Goal: Information Seeking & Learning: Check status

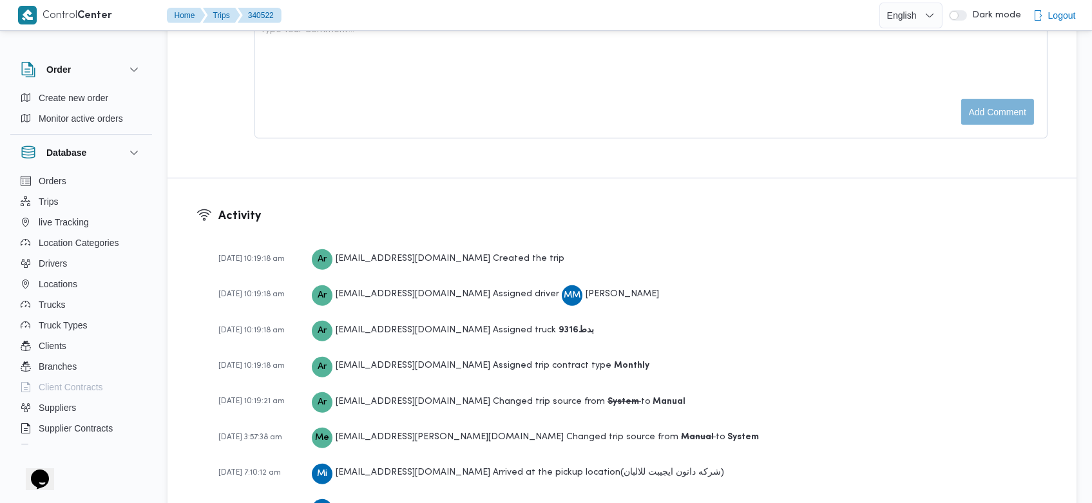
scroll to position [2014, 0]
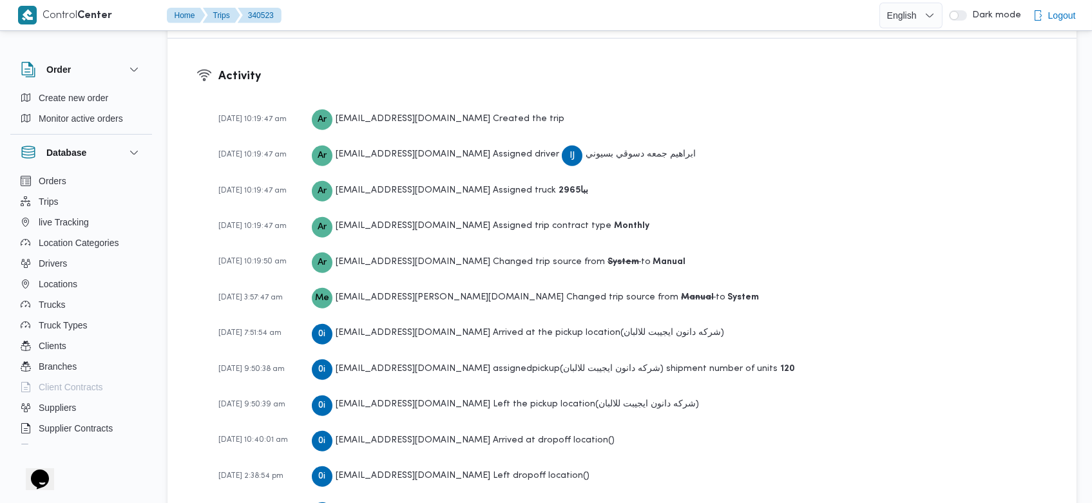
scroll to position [1977, 0]
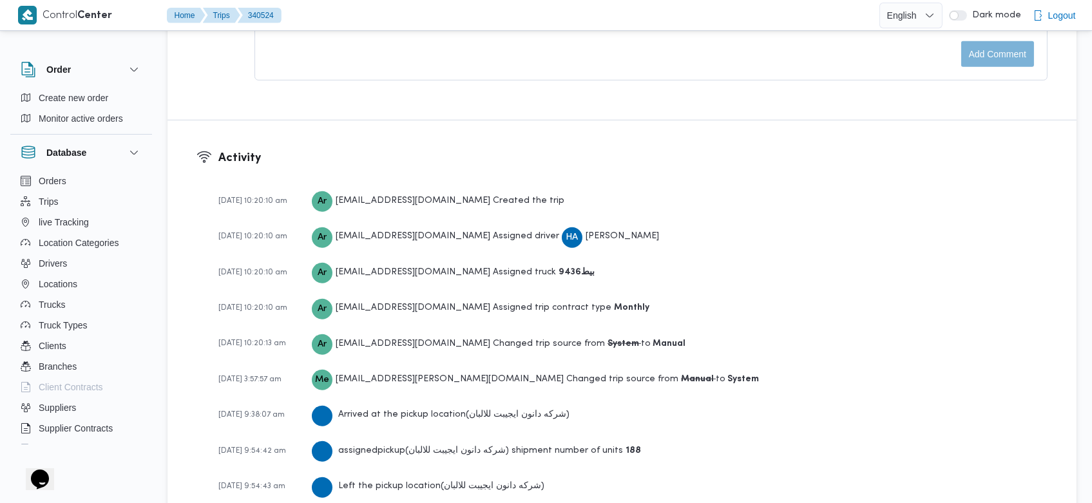
scroll to position [2050, 0]
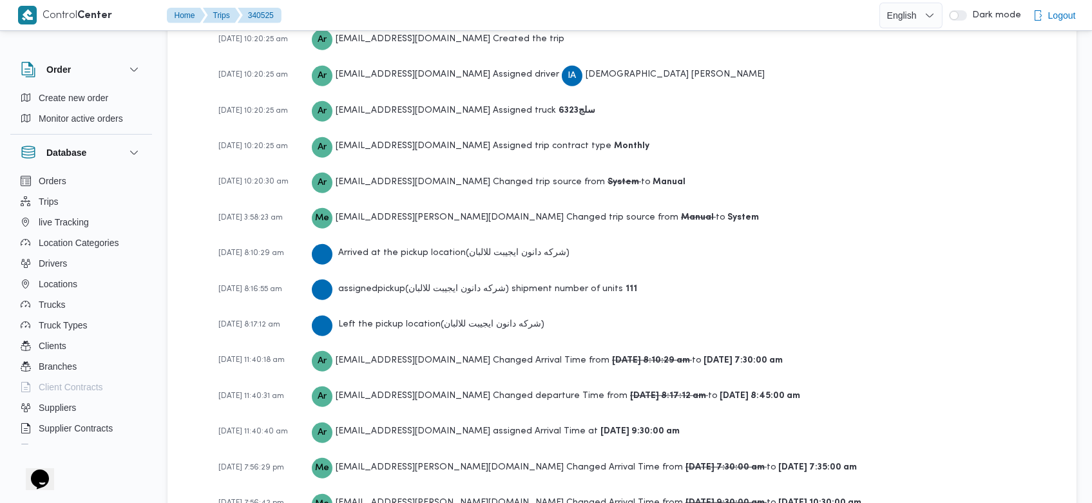
scroll to position [2160, 0]
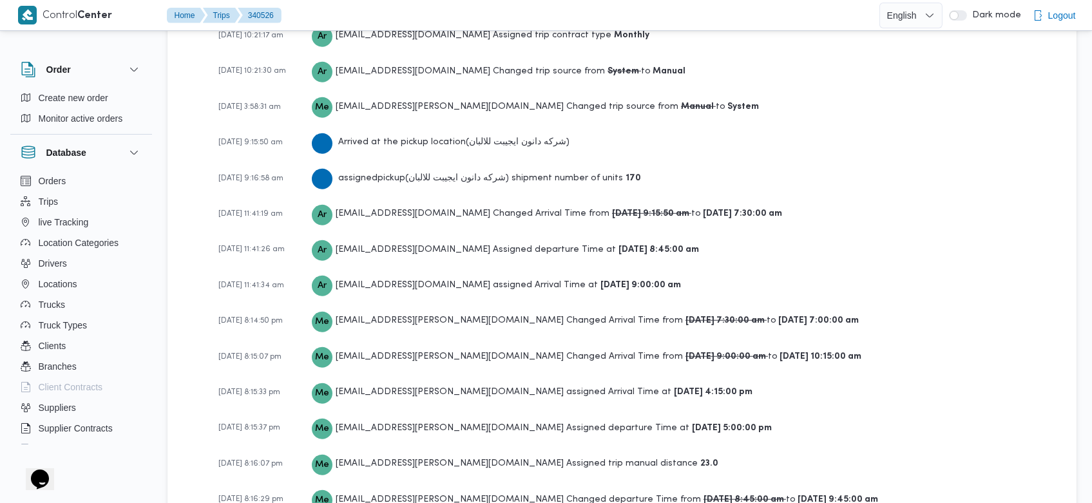
scroll to position [2123, 0]
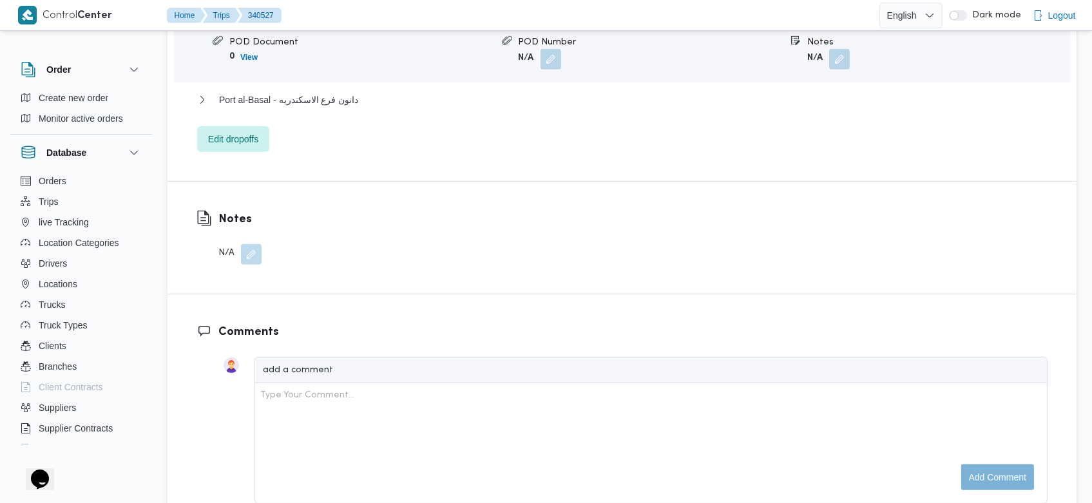
scroll to position [2014, 0]
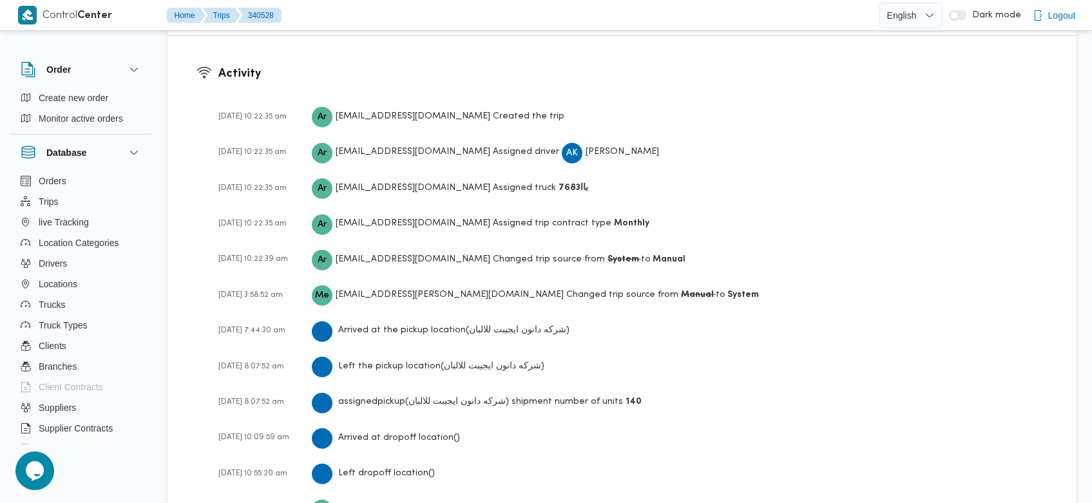
scroll to position [2123, 0]
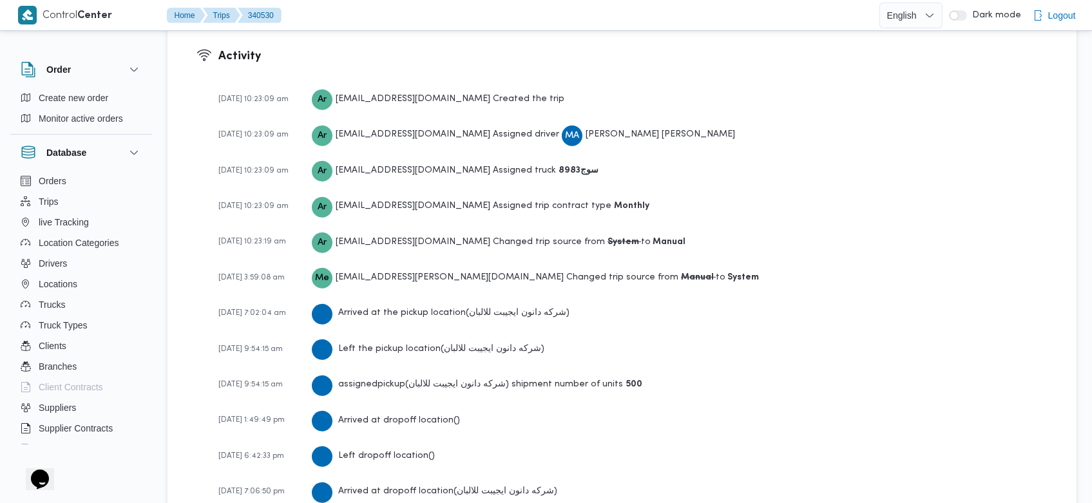
scroll to position [1940, 0]
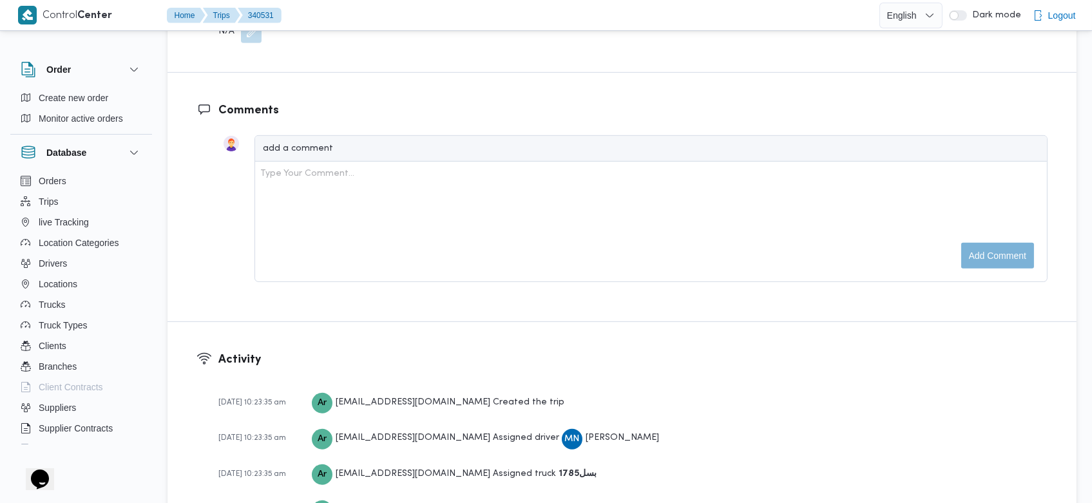
scroll to position [2050, 0]
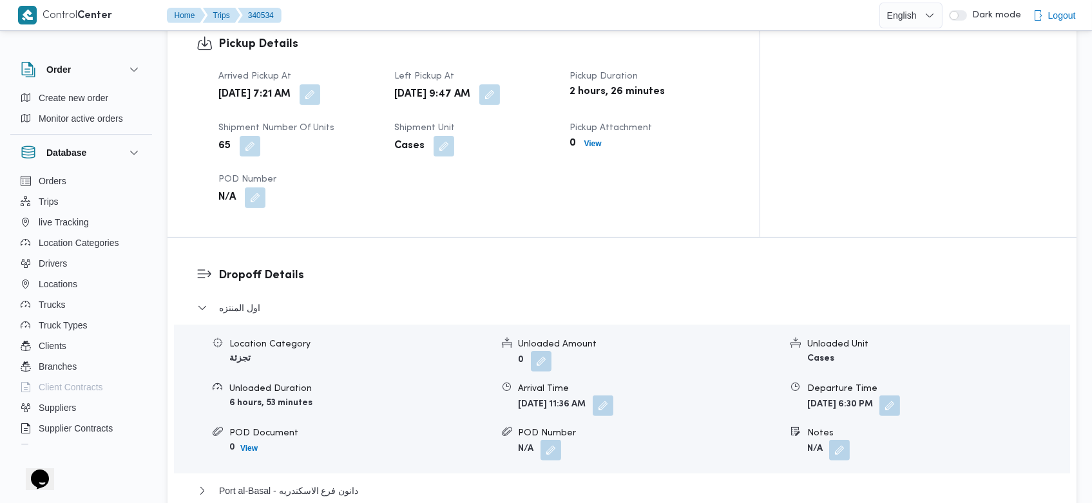
scroll to position [1977, 0]
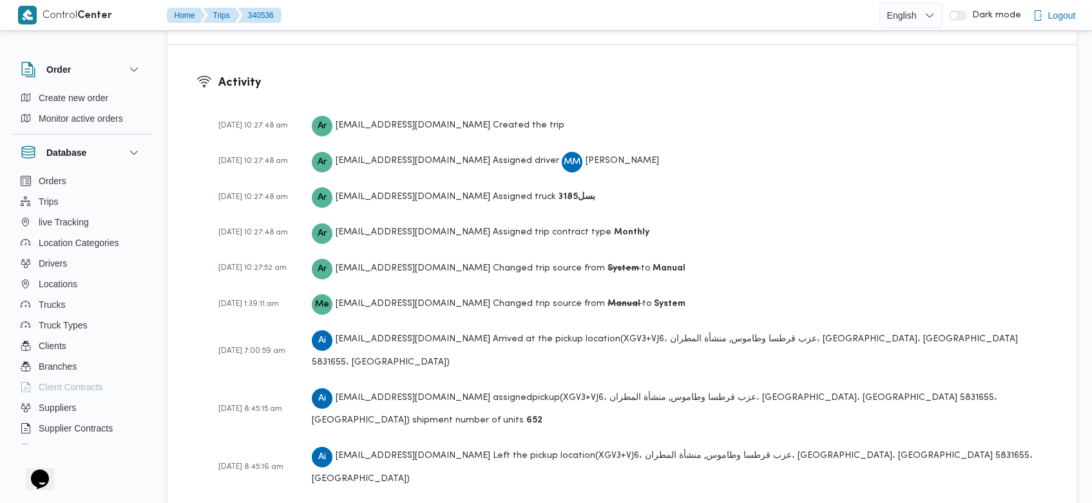
scroll to position [1904, 0]
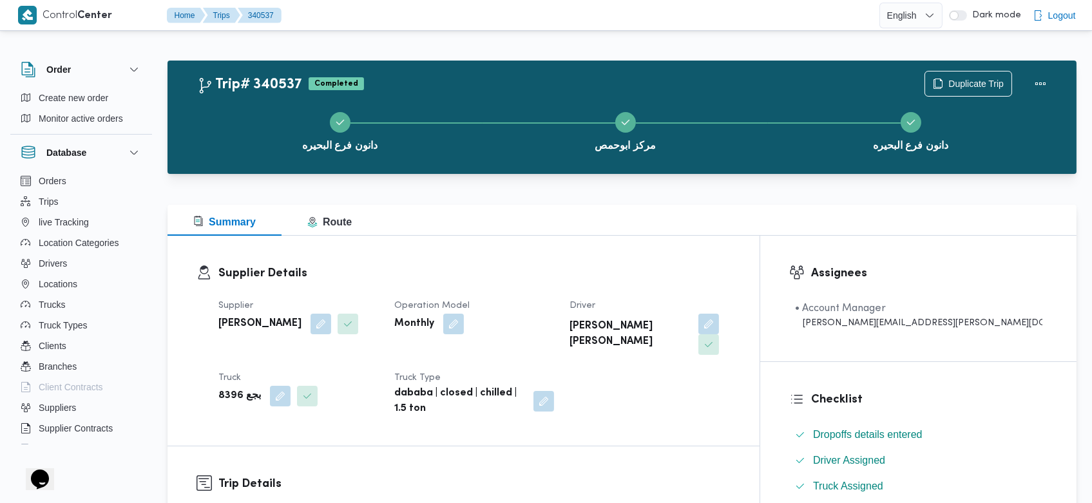
scroll to position [1904, 0]
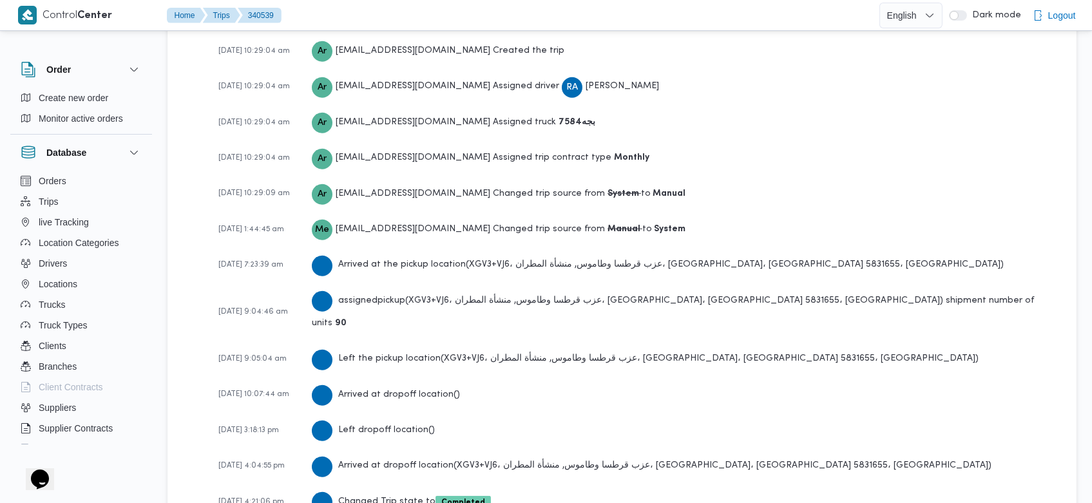
scroll to position [1904, 0]
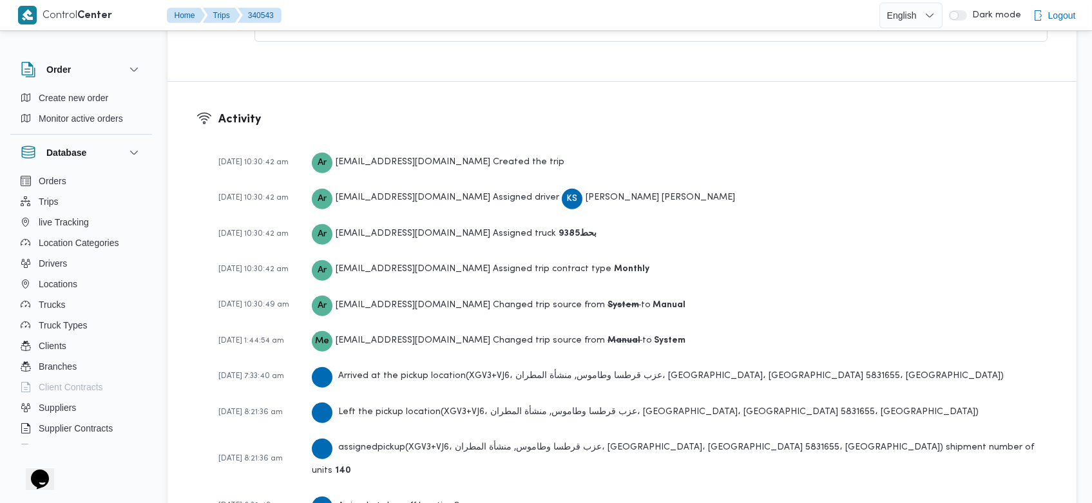
scroll to position [1940, 0]
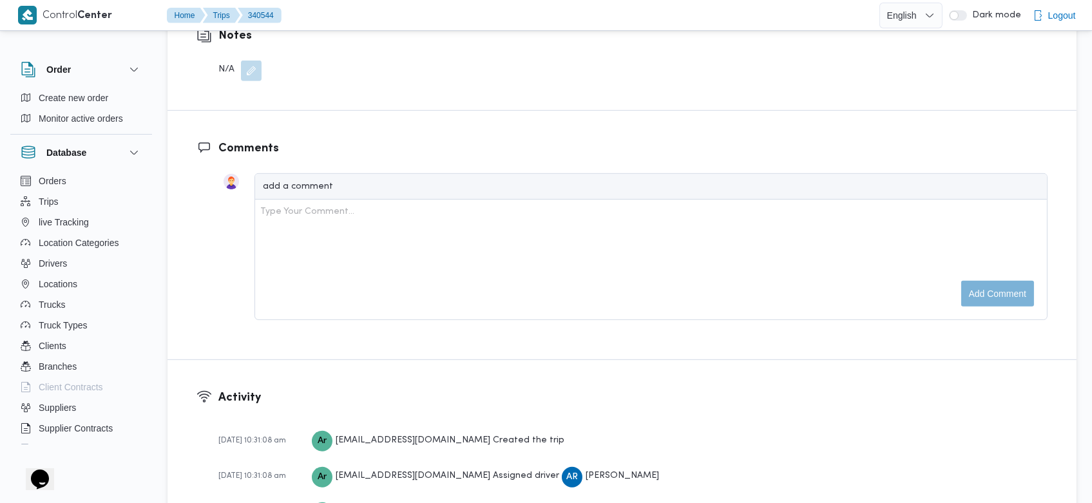
scroll to position [1977, 0]
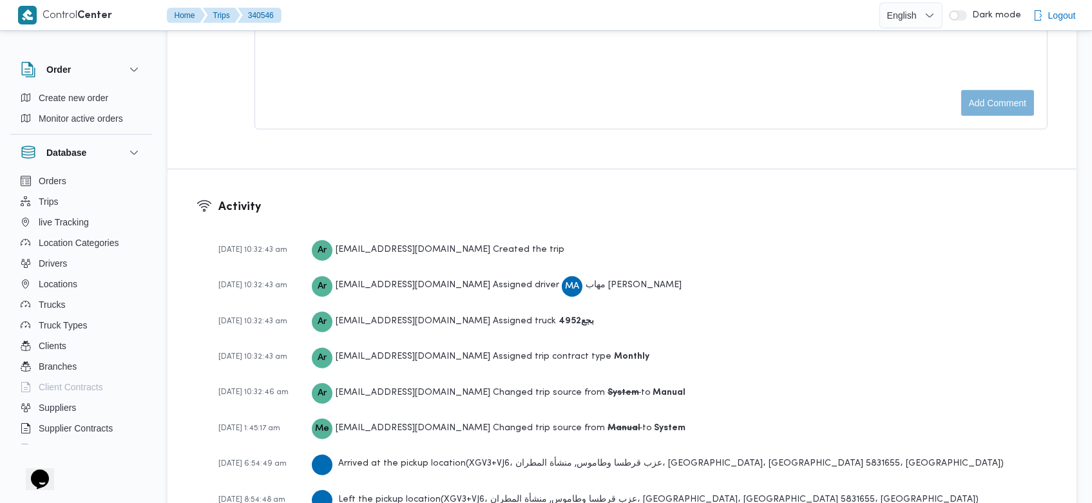
scroll to position [1904, 0]
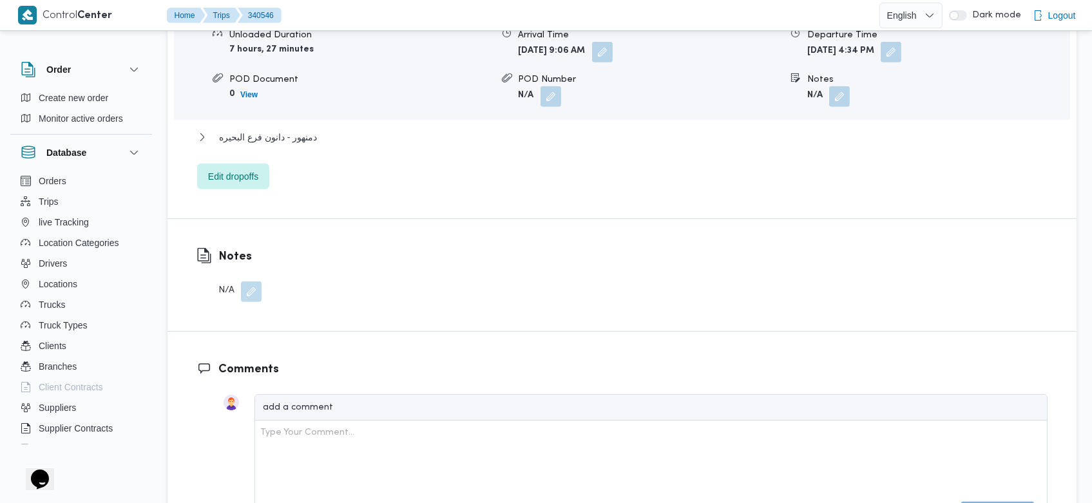
scroll to position [1904, 0]
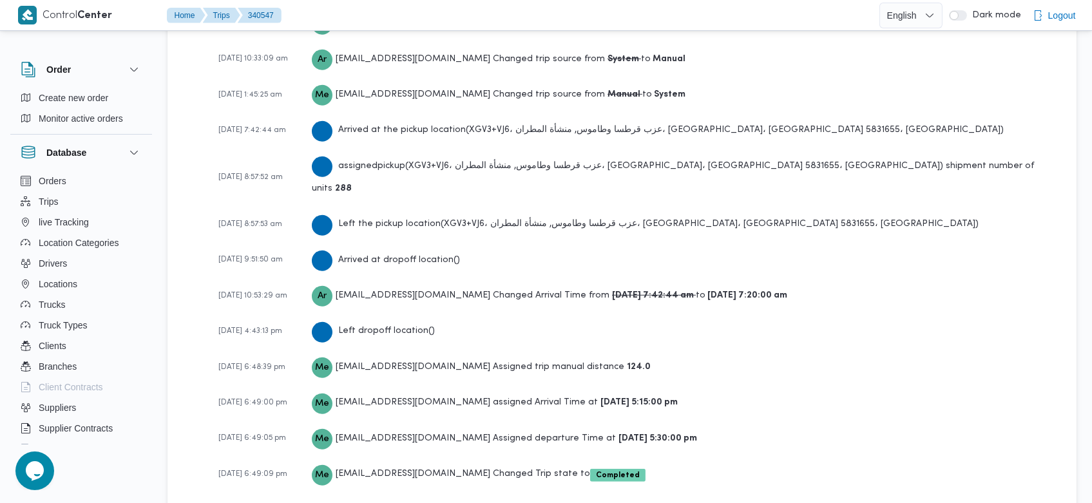
scroll to position [1977, 0]
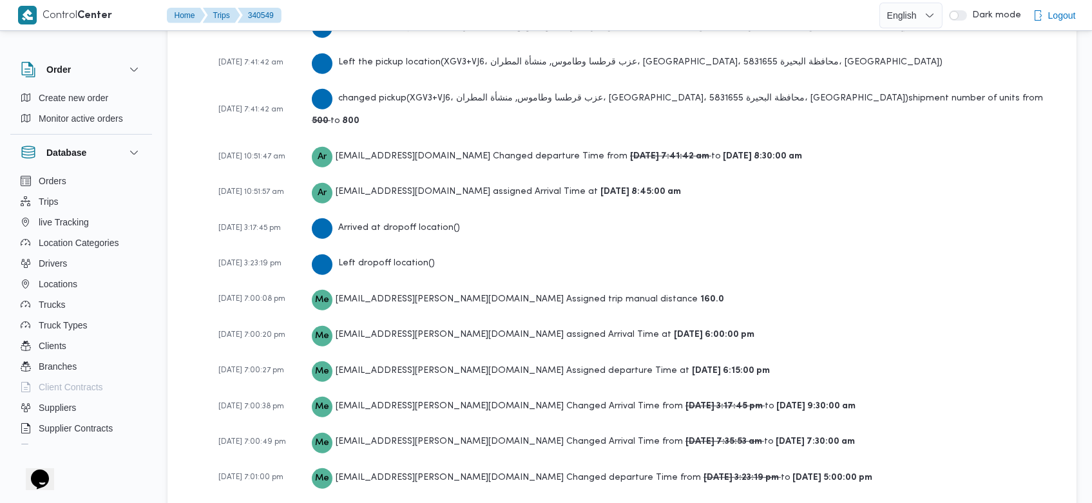
scroll to position [2160, 0]
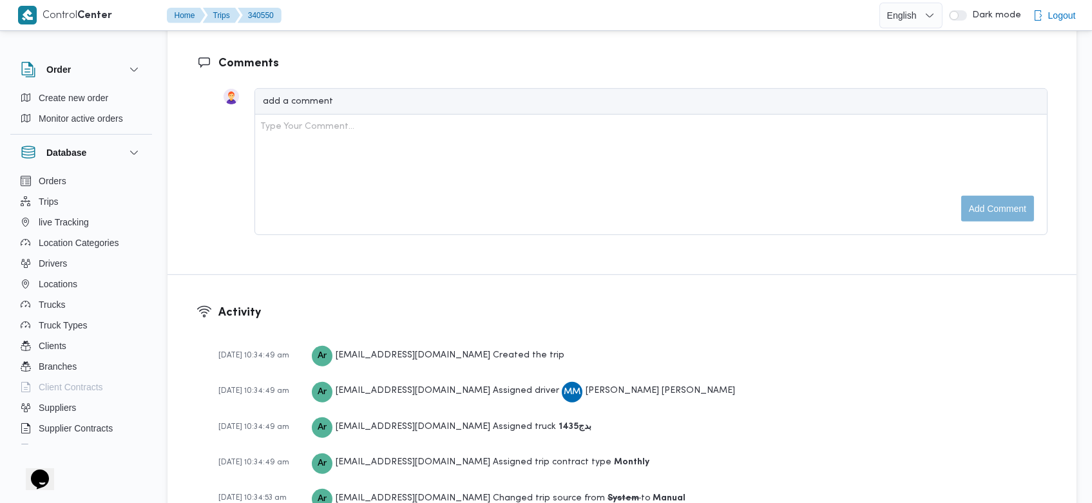
scroll to position [2087, 0]
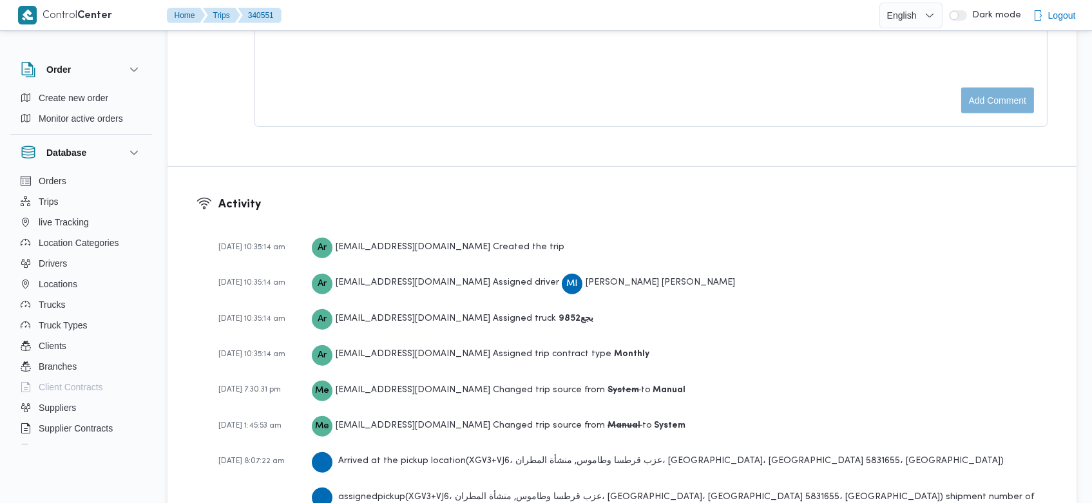
scroll to position [2070, 0]
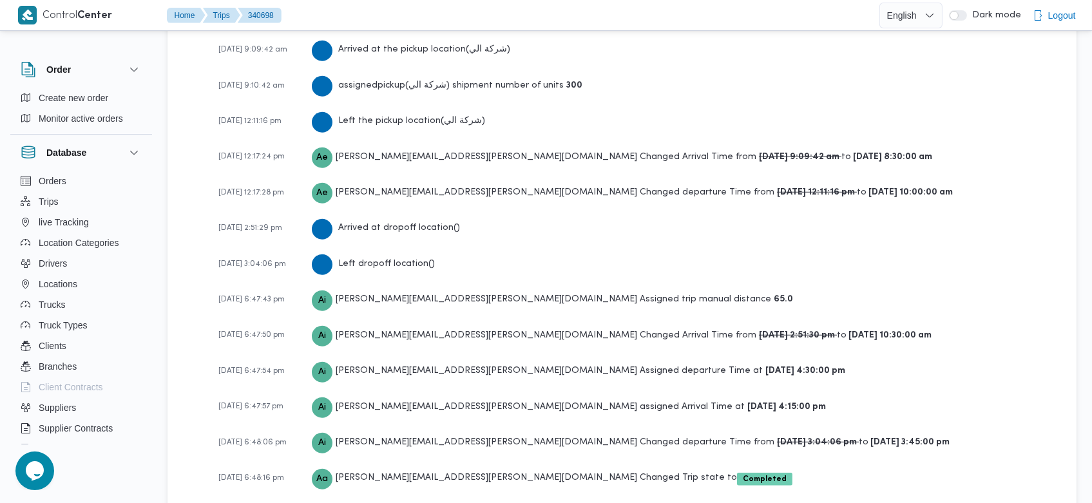
scroll to position [2097, 0]
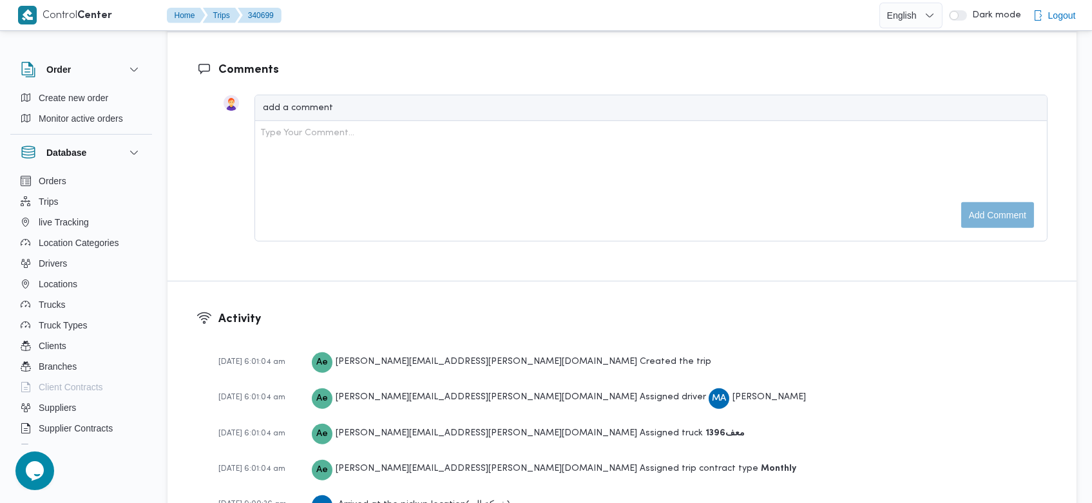
scroll to position [2060, 0]
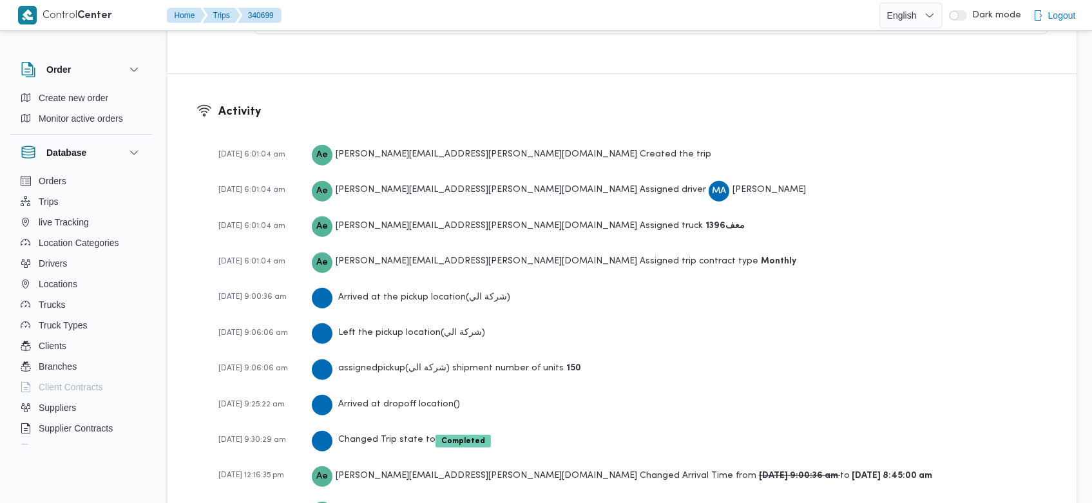
scroll to position [2060, 0]
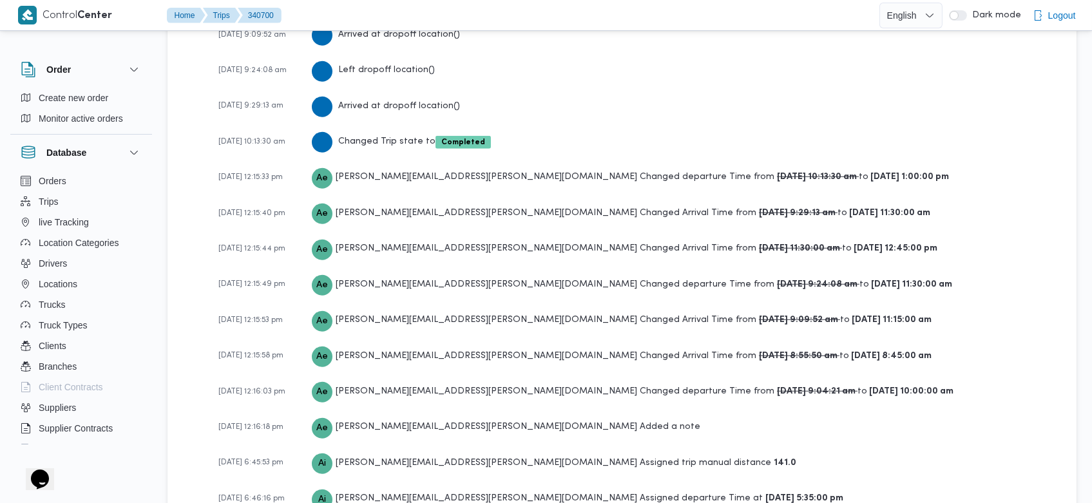
scroll to position [2350, 0]
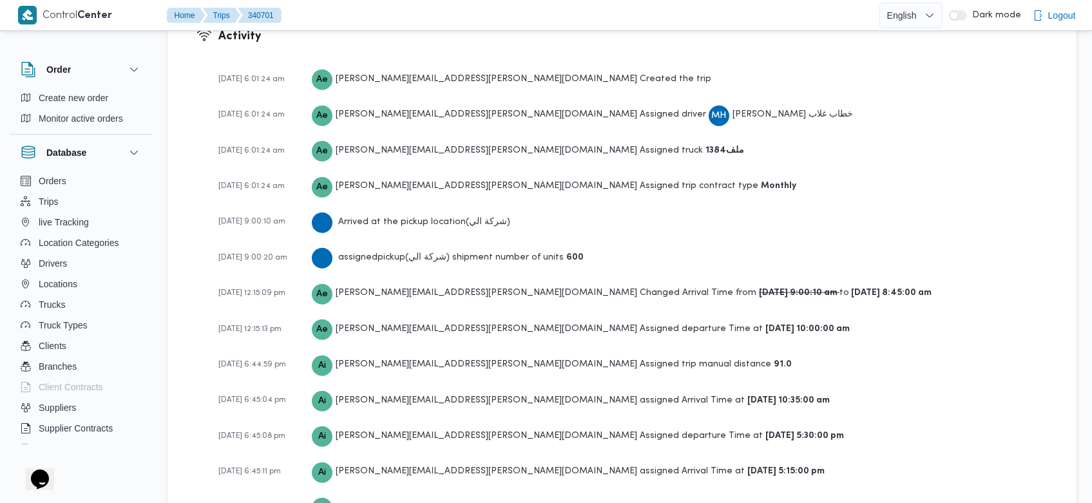
scroll to position [1951, 0]
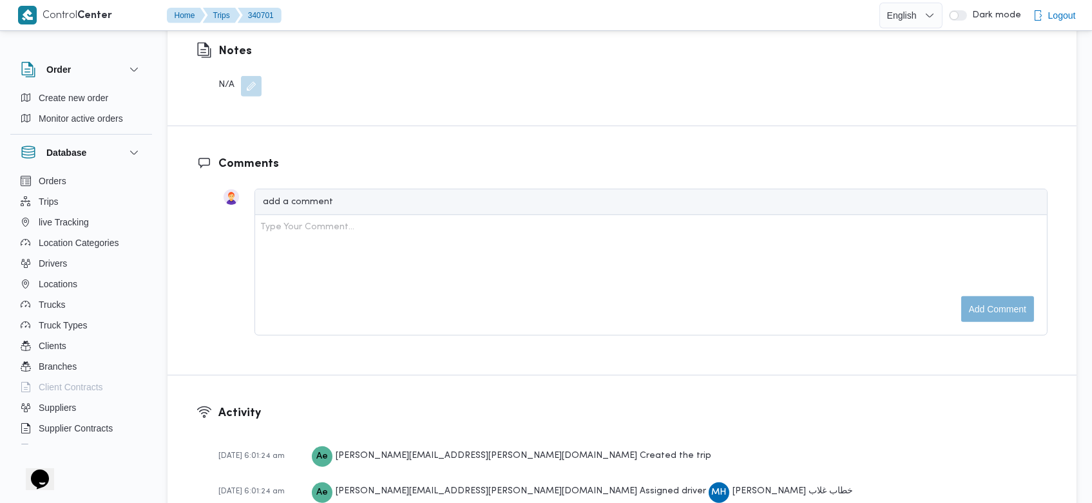
scroll to position [1951, 0]
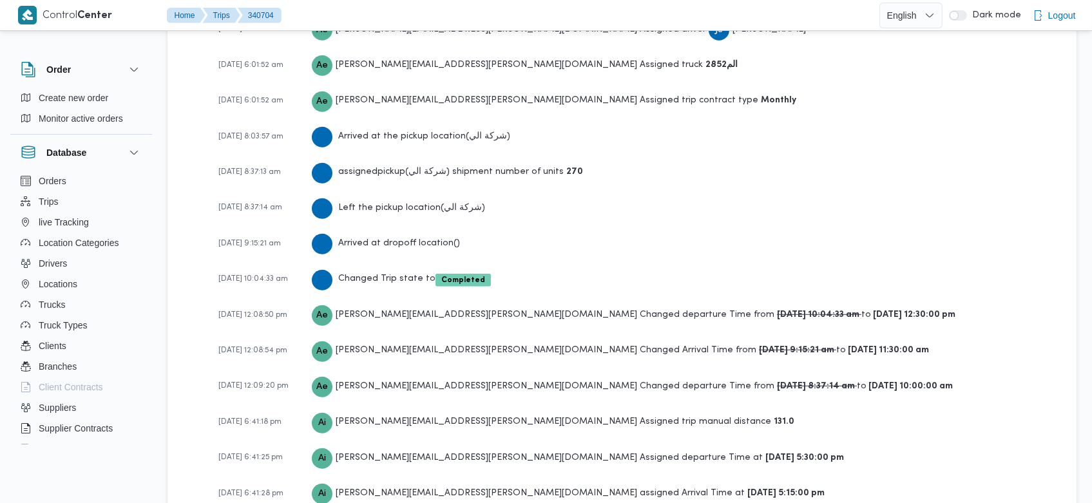
scroll to position [2097, 0]
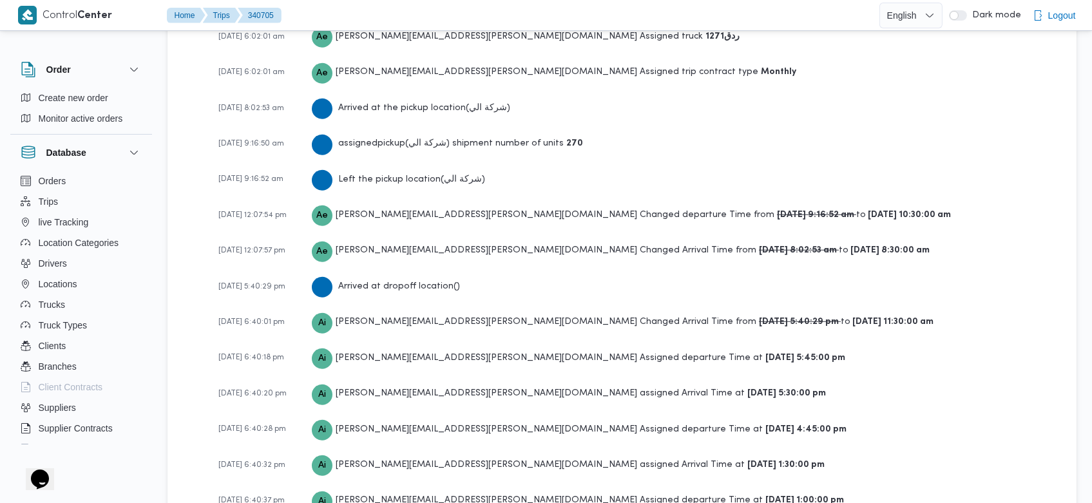
scroll to position [2204, 0]
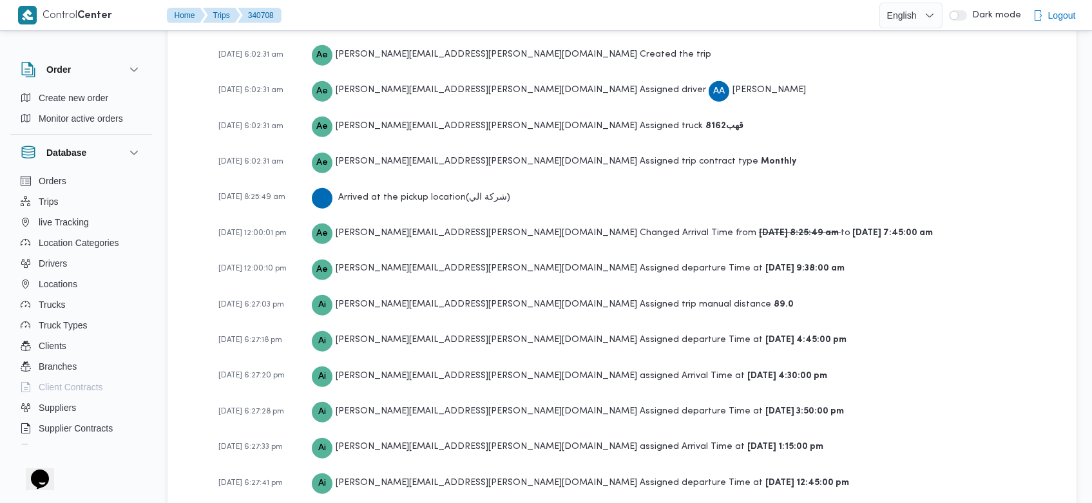
scroll to position [1985, 0]
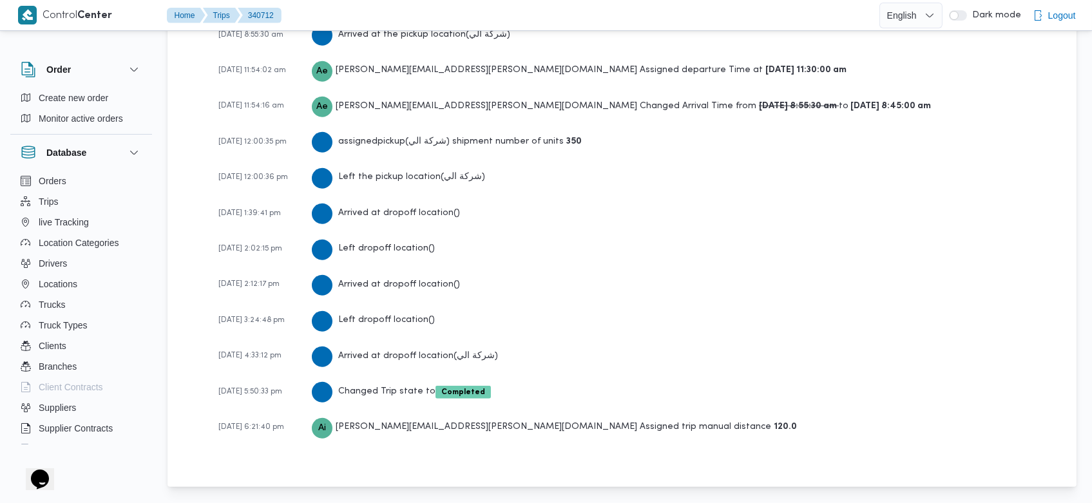
scroll to position [2130, 0]
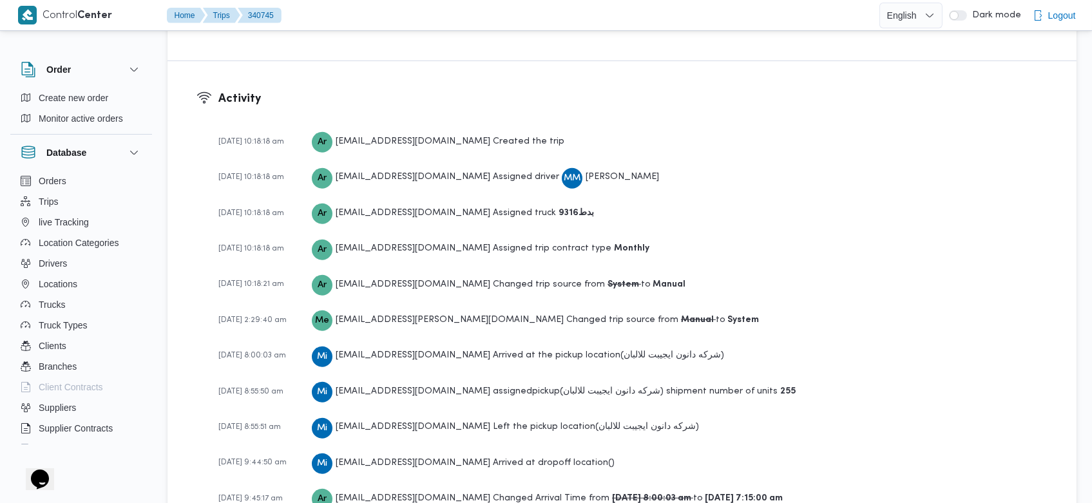
scroll to position [2050, 0]
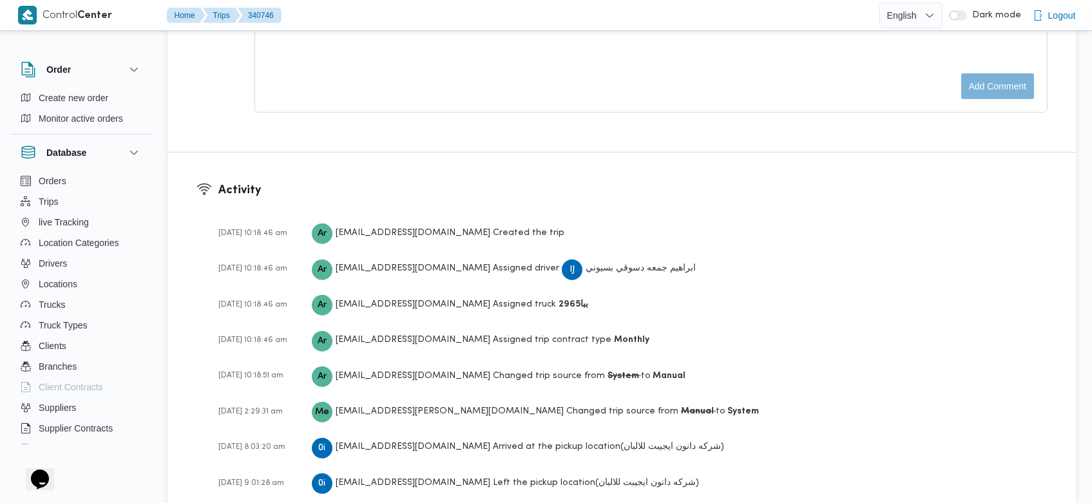
scroll to position [1940, 0]
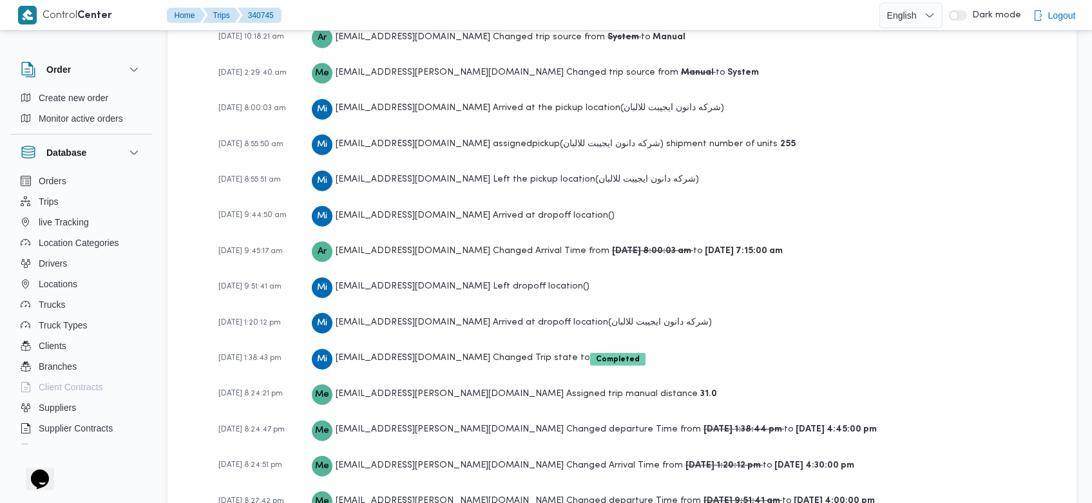
scroll to position [2050, 0]
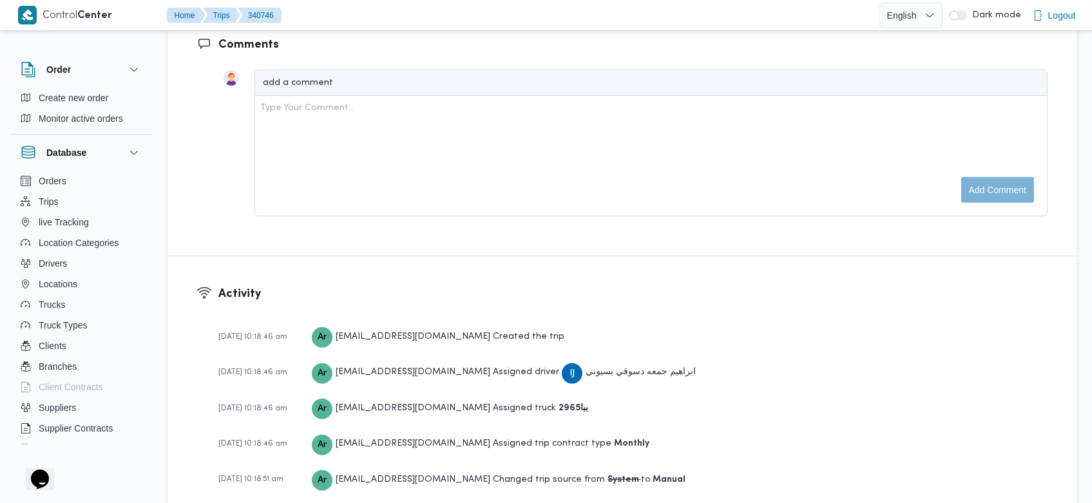
scroll to position [1940, 0]
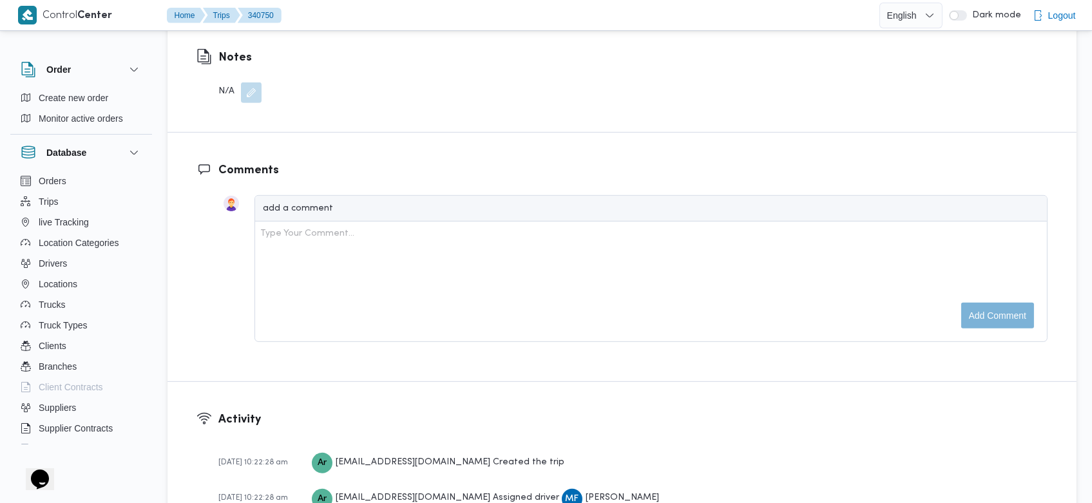
scroll to position [1417, 0]
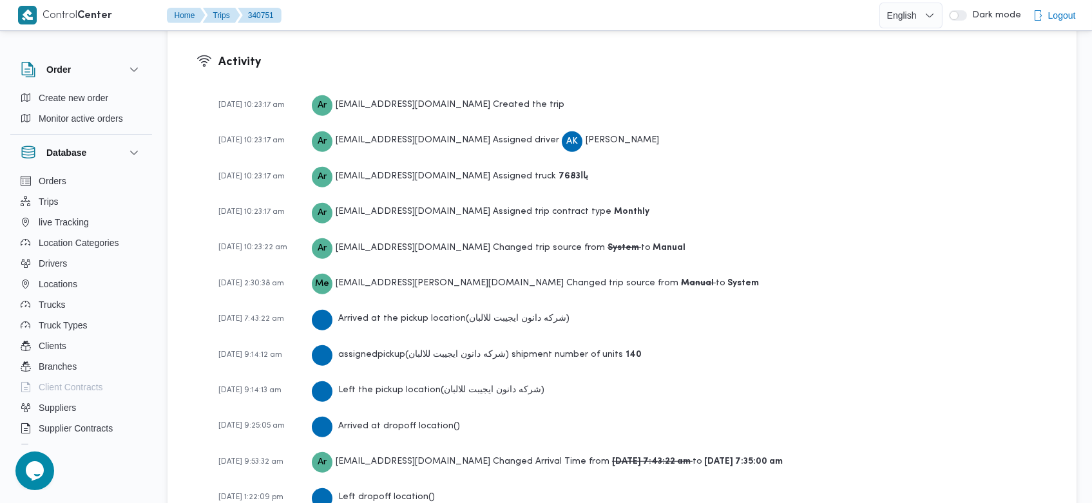
scroll to position [2050, 0]
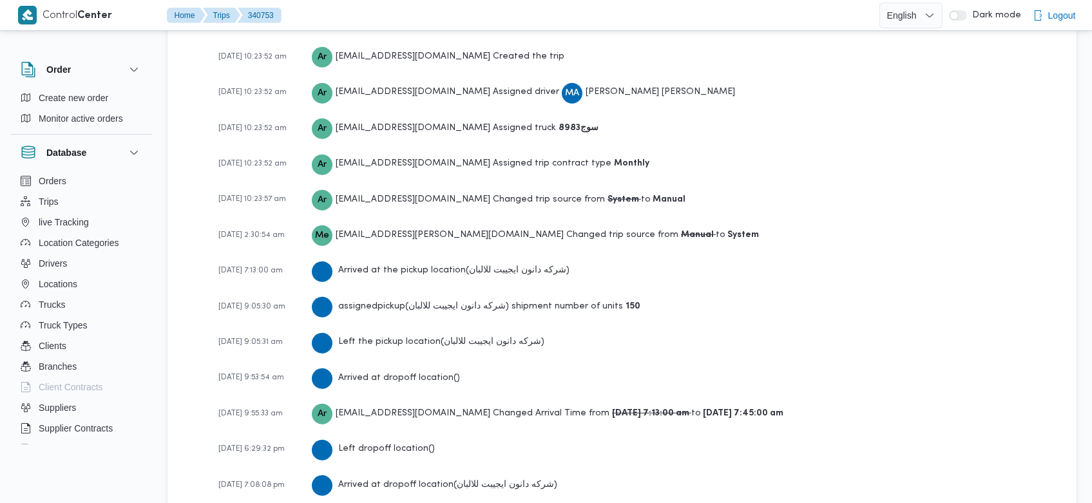
scroll to position [1940, 0]
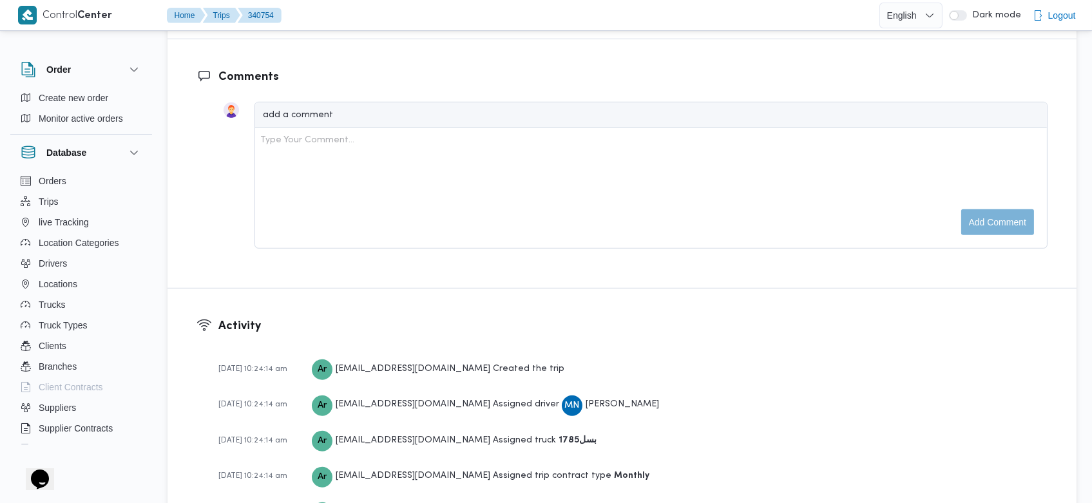
scroll to position [2014, 0]
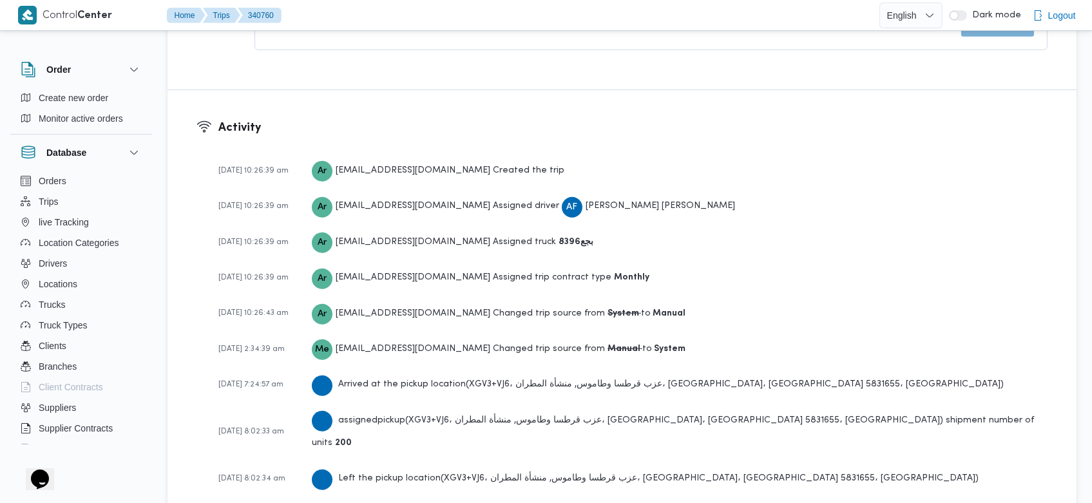
scroll to position [1940, 0]
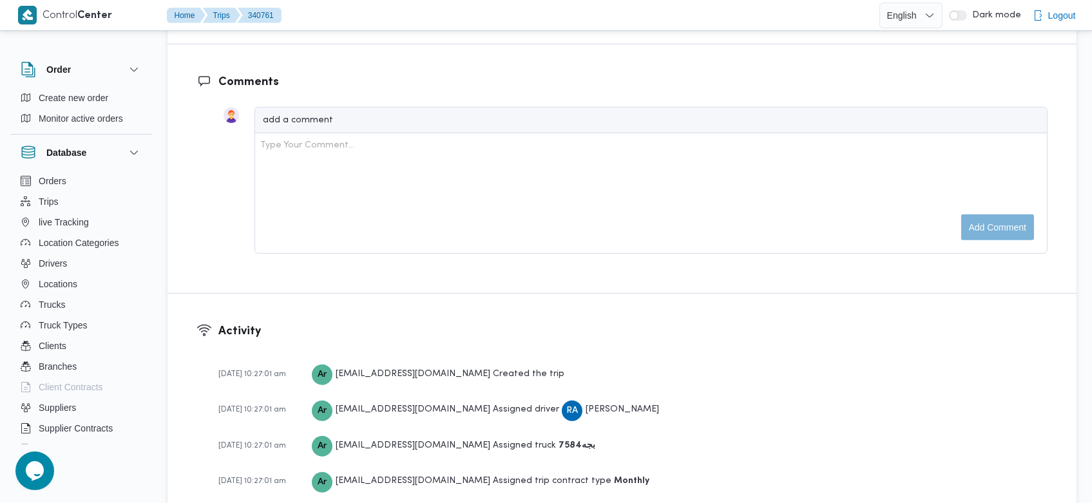
scroll to position [1904, 0]
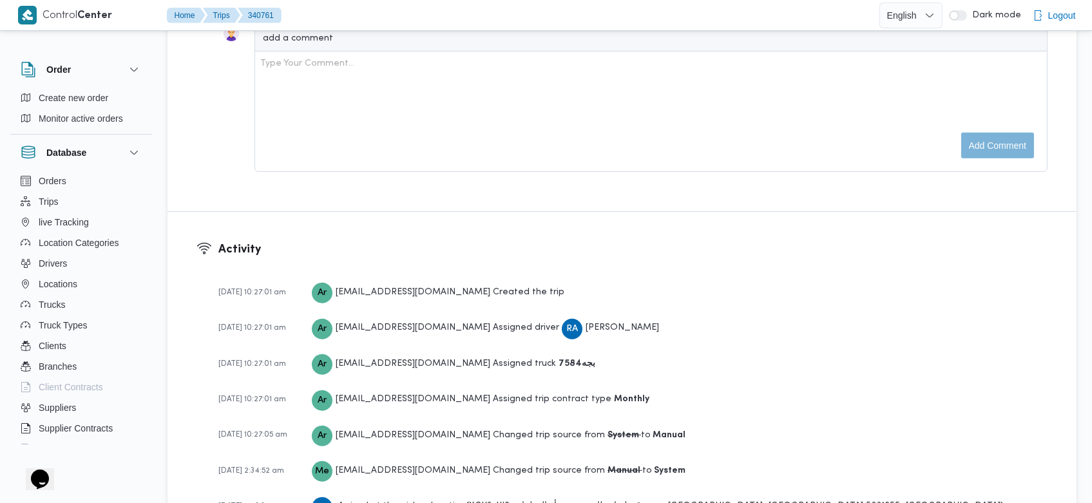
scroll to position [1904, 0]
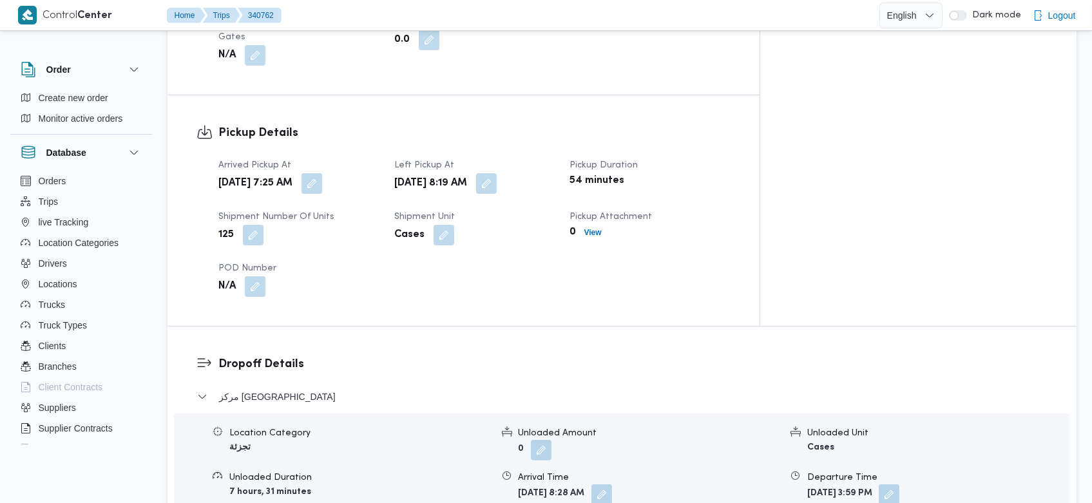
scroll to position [1904, 0]
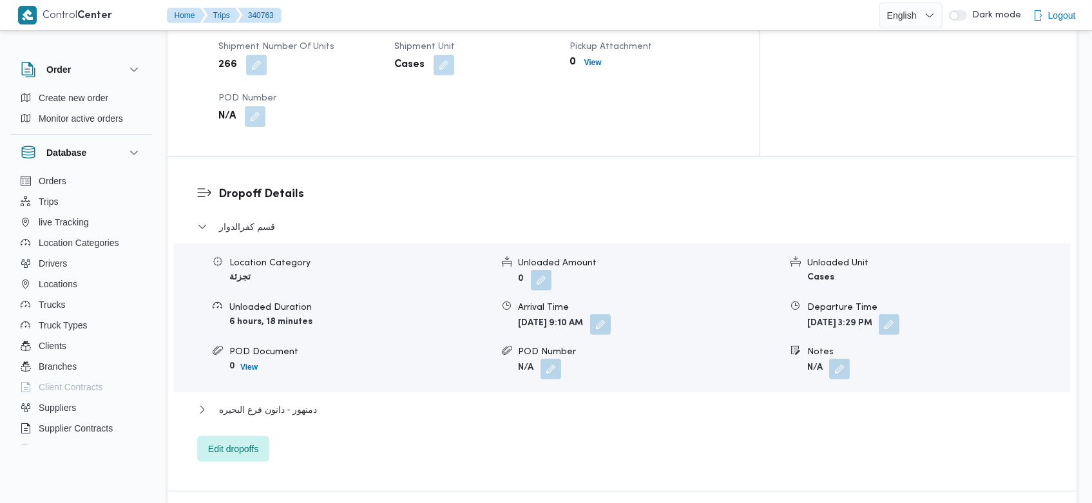
scroll to position [1904, 0]
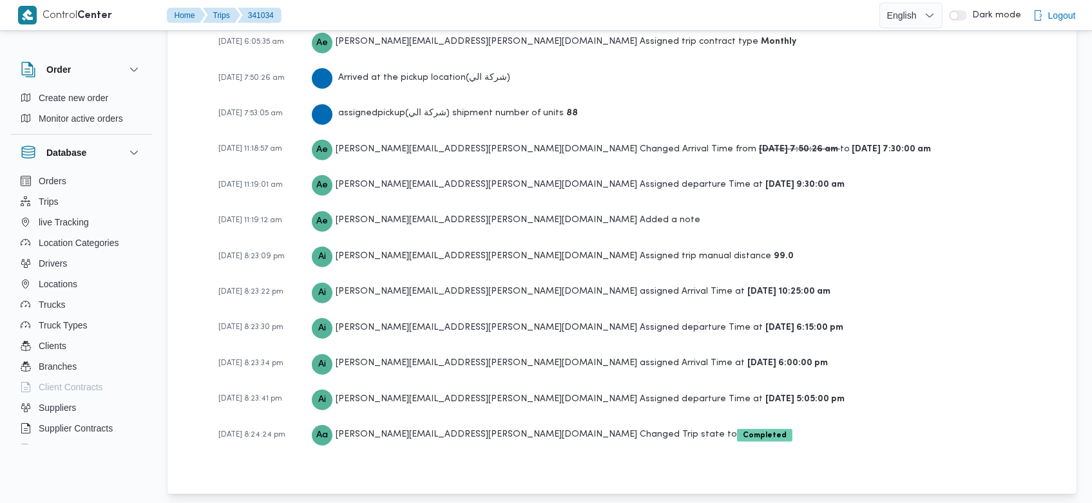
scroll to position [2059, 0]
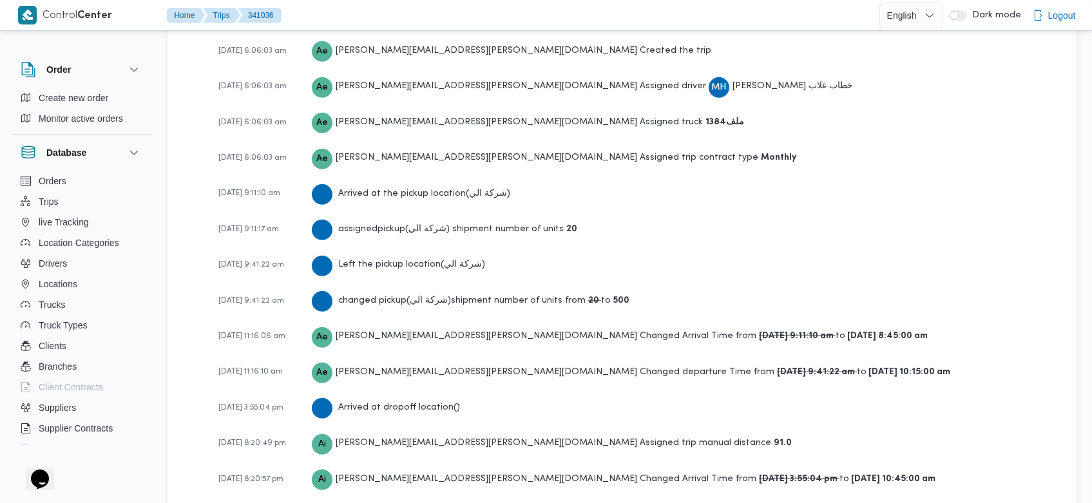
scroll to position [2024, 0]
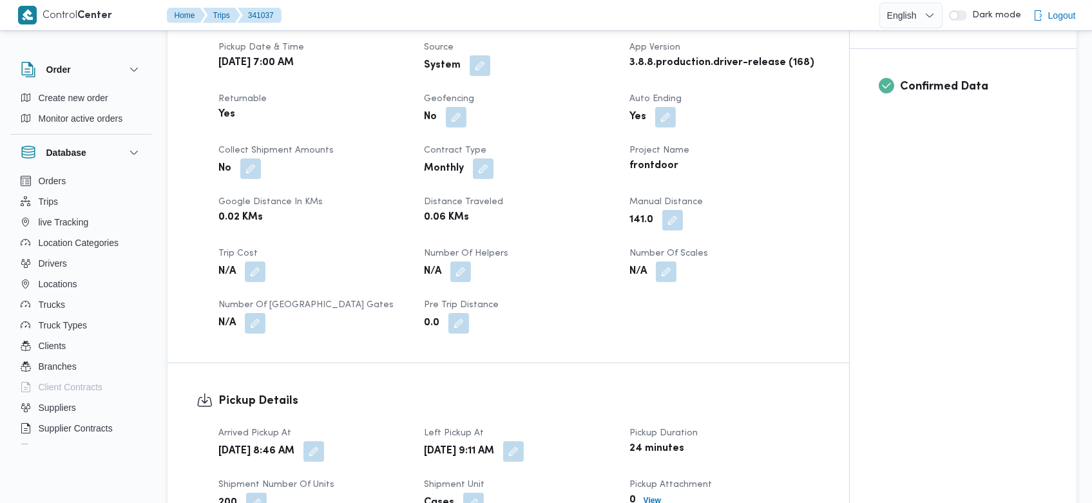
scroll to position [2094, 0]
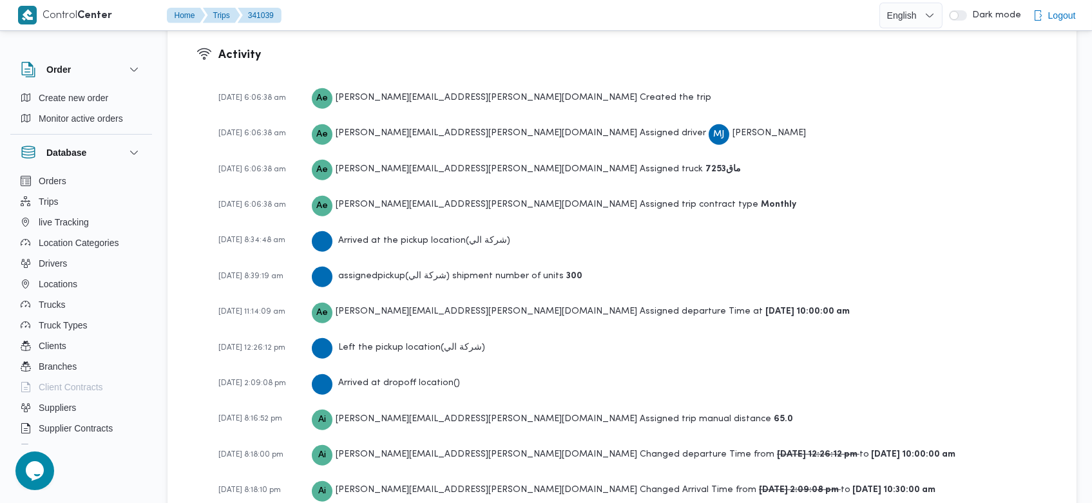
scroll to position [1987, 0]
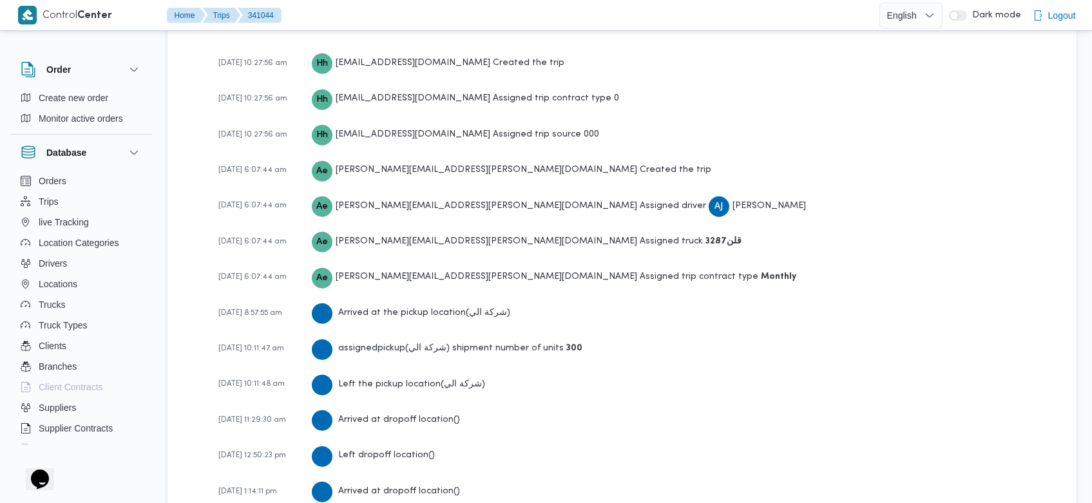
scroll to position [2058, 0]
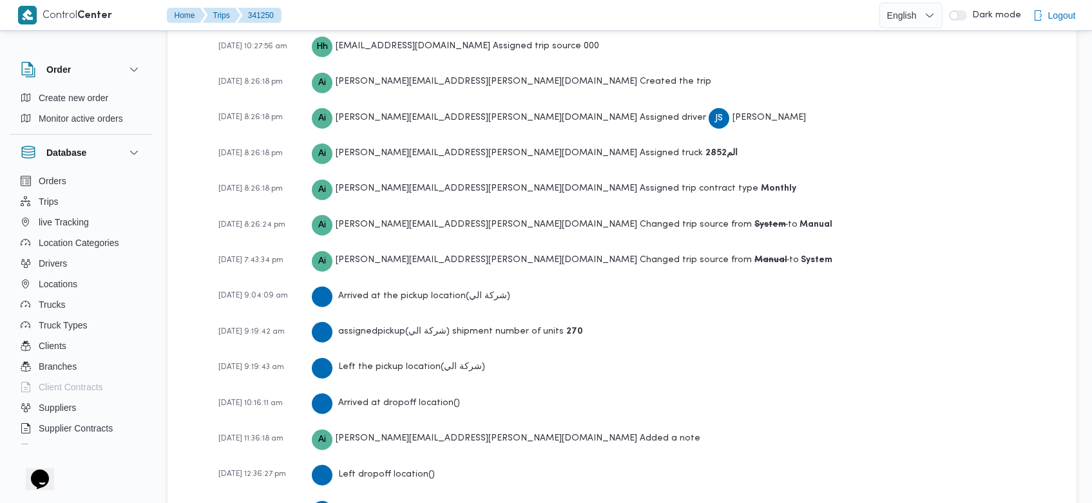
scroll to position [2204, 0]
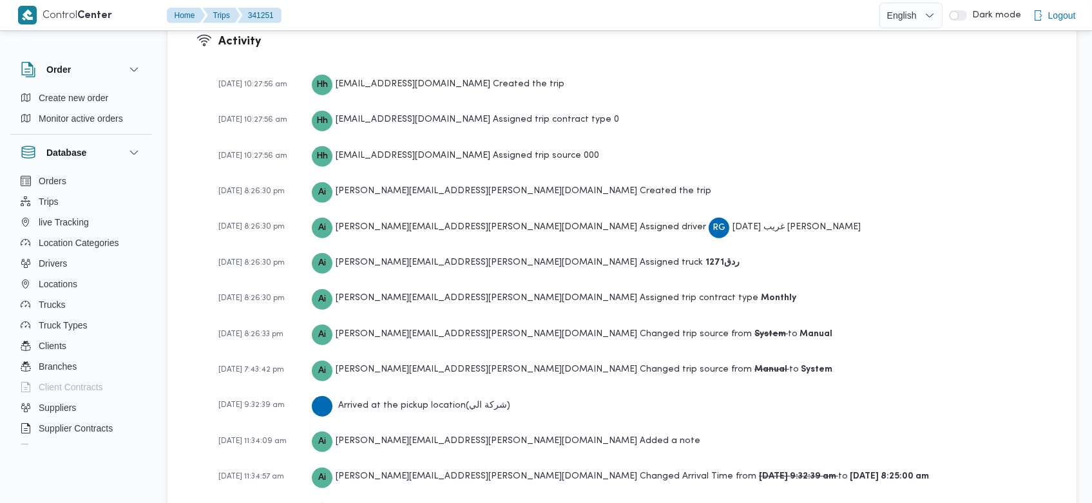
scroll to position [1987, 0]
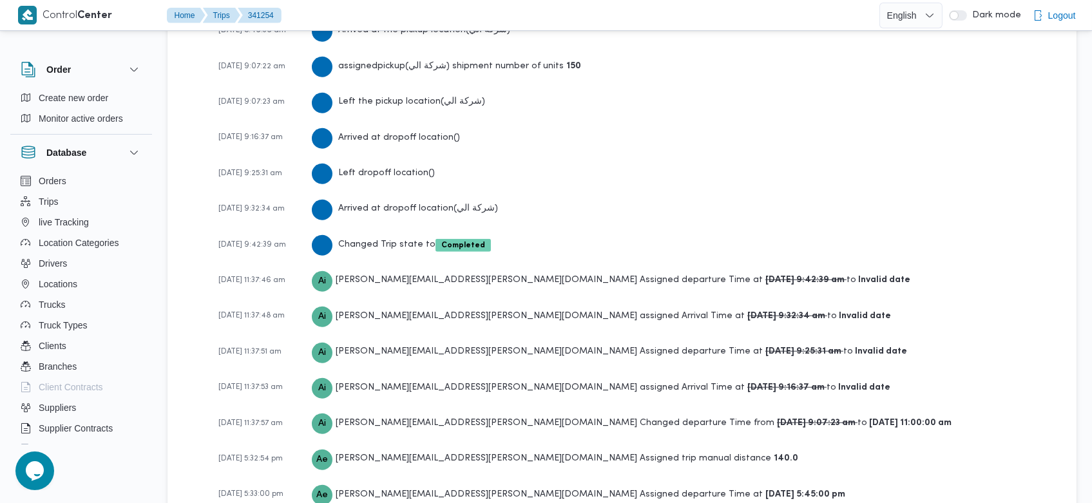
scroll to position [2134, 0]
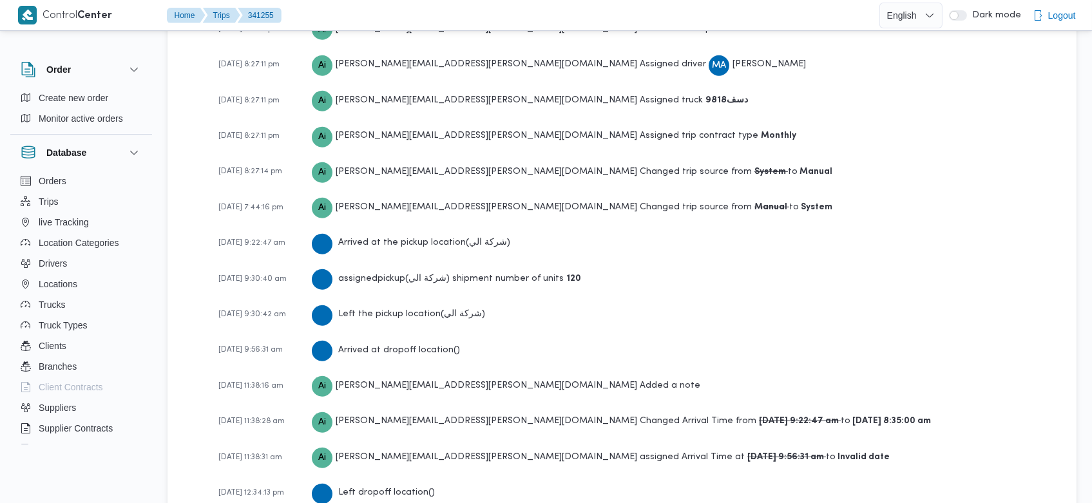
scroll to position [2167, 0]
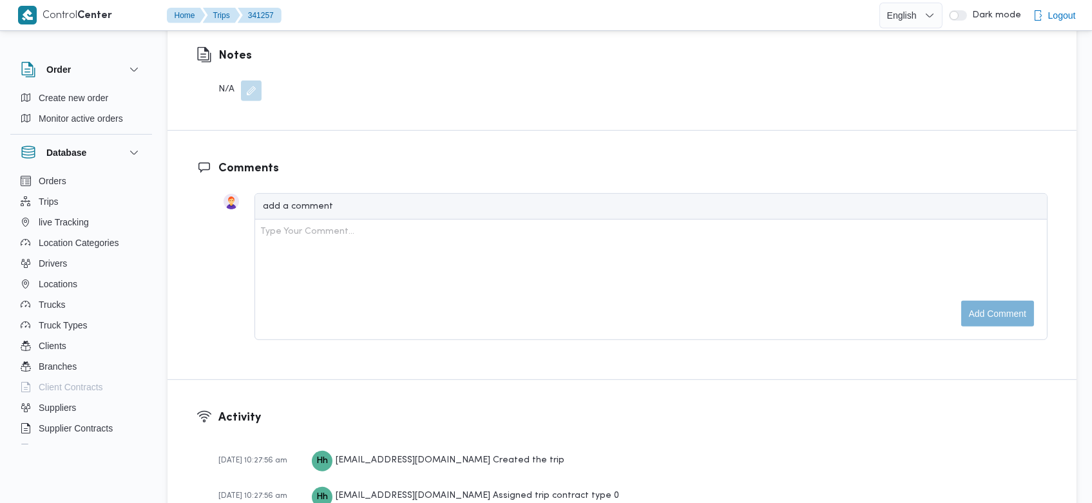
scroll to position [1951, 0]
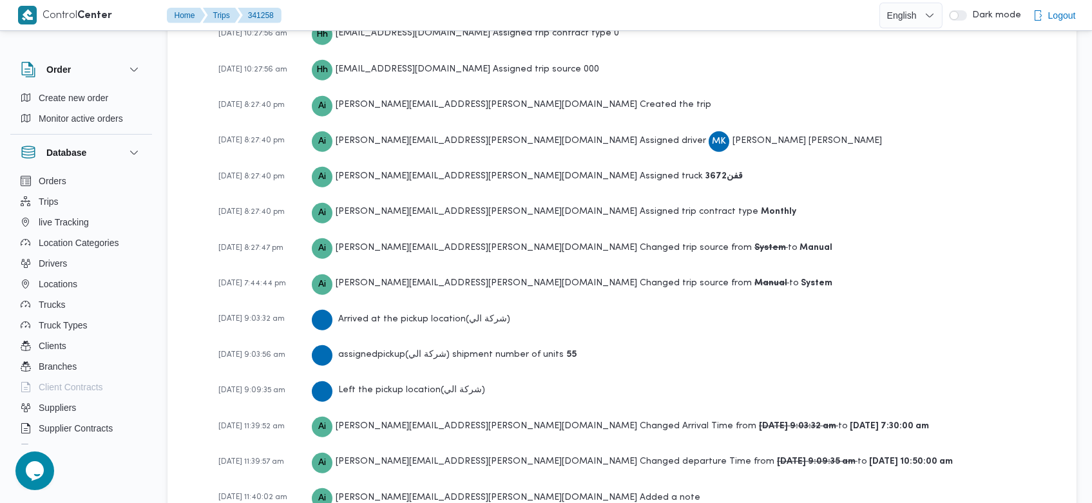
scroll to position [2060, 0]
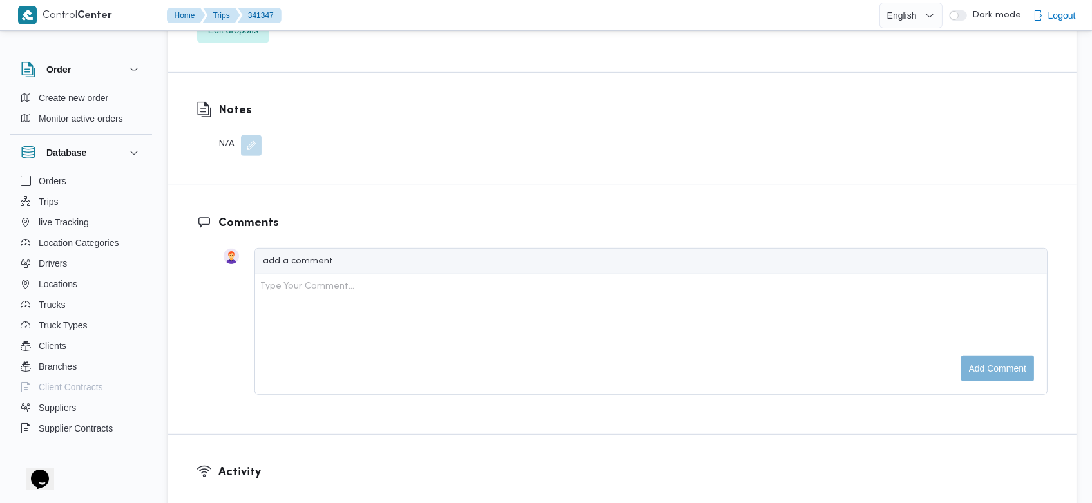
scroll to position [1977, 0]
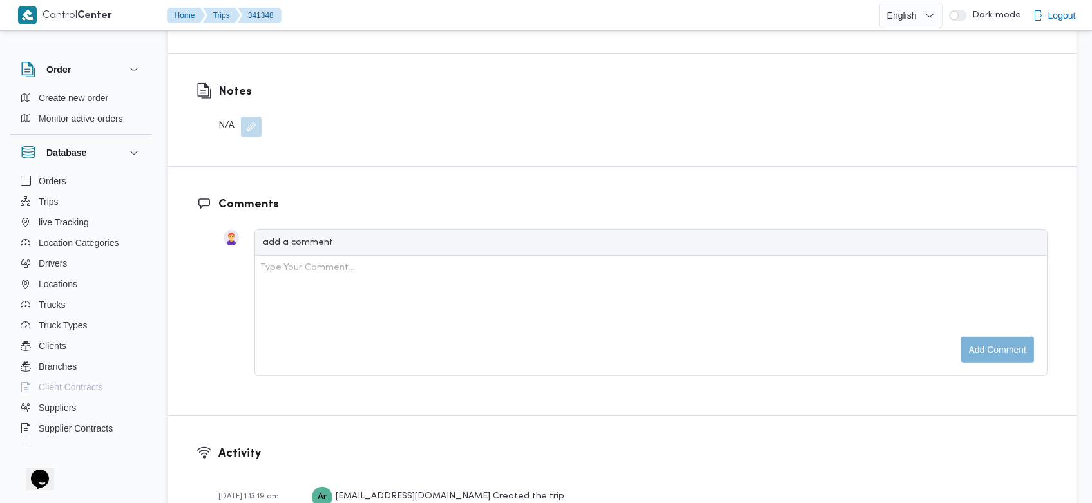
scroll to position [1867, 0]
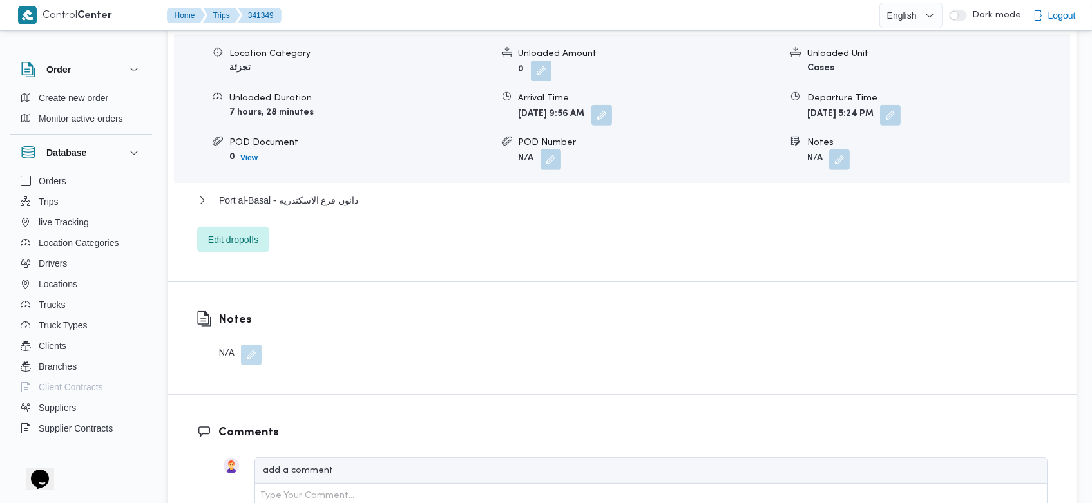
scroll to position [2014, 0]
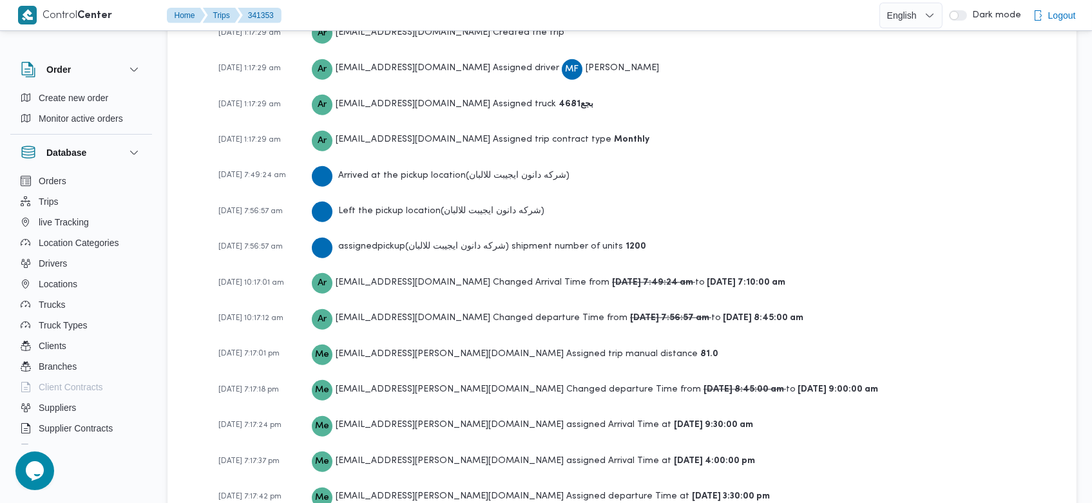
scroll to position [1977, 0]
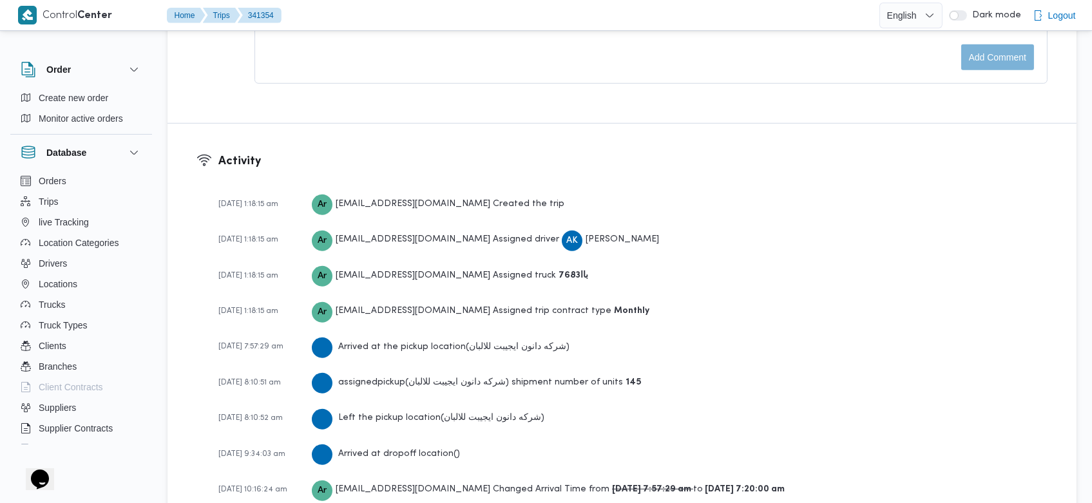
scroll to position [2014, 0]
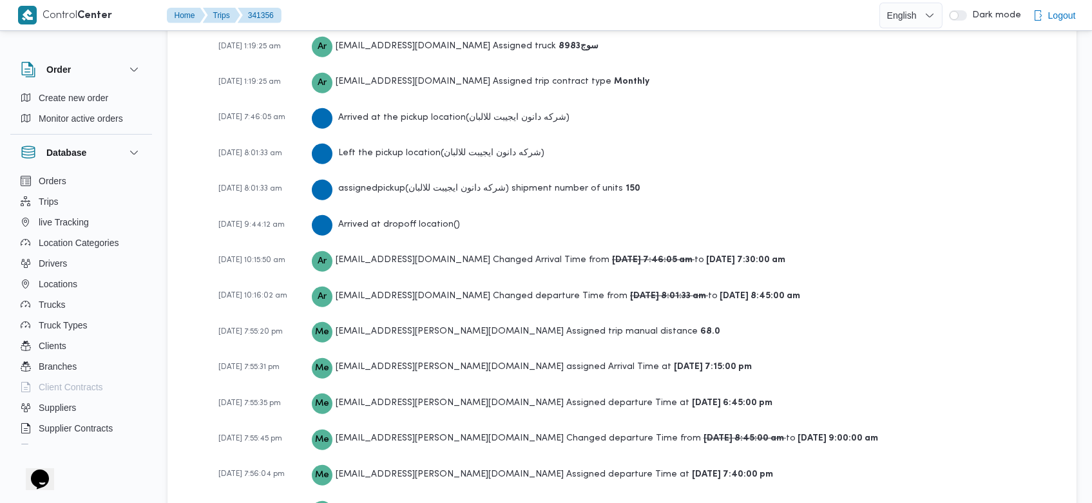
scroll to position [1977, 0]
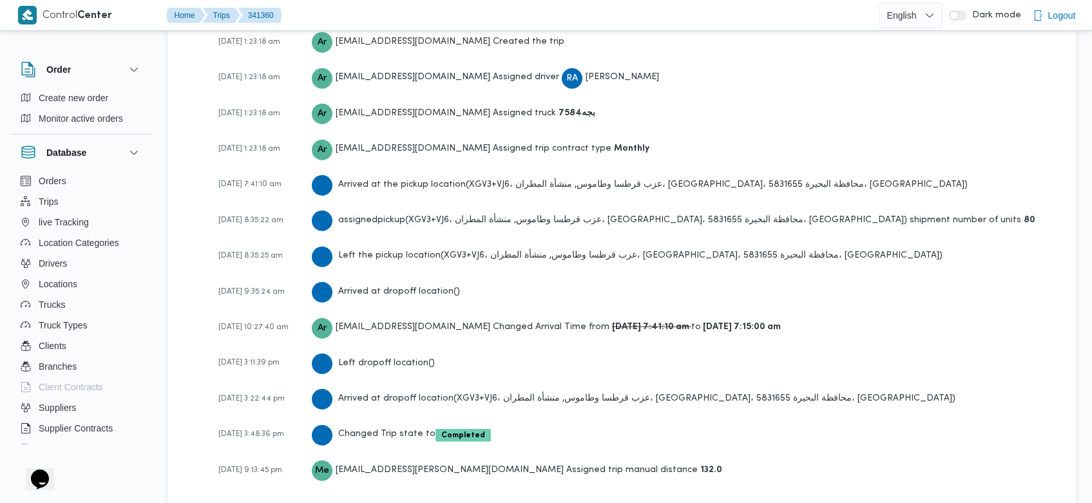
scroll to position [1867, 0]
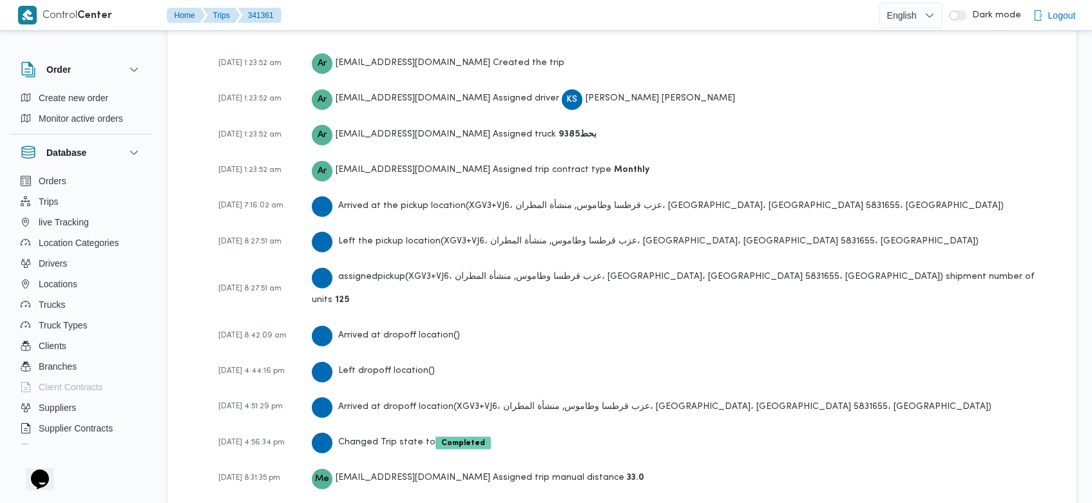
scroll to position [1831, 0]
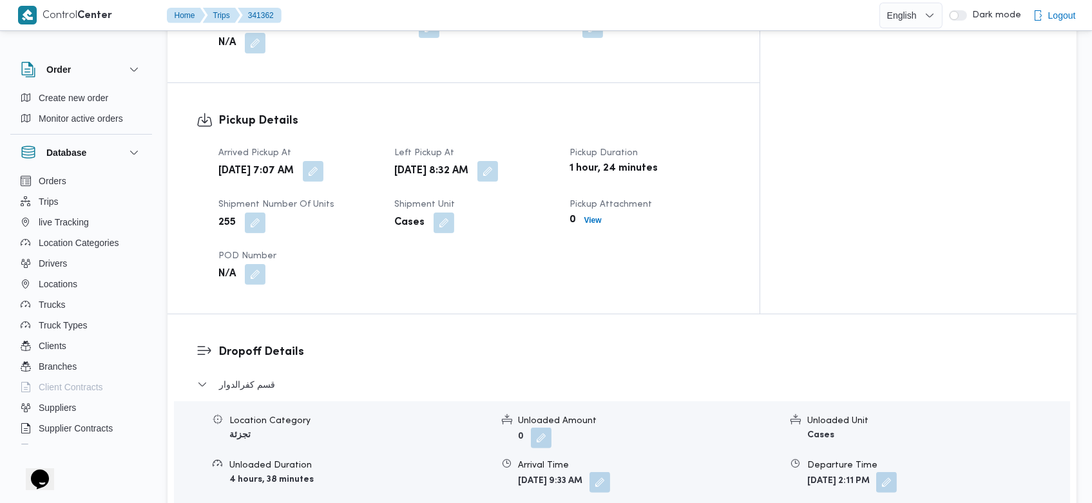
scroll to position [1831, 0]
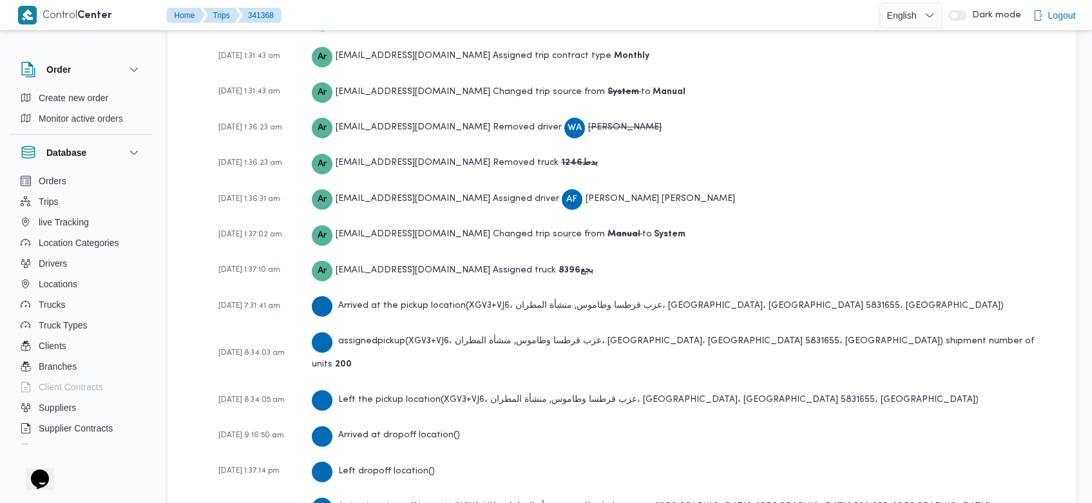
scroll to position [2087, 0]
